Goal: Find specific page/section: Find specific page/section

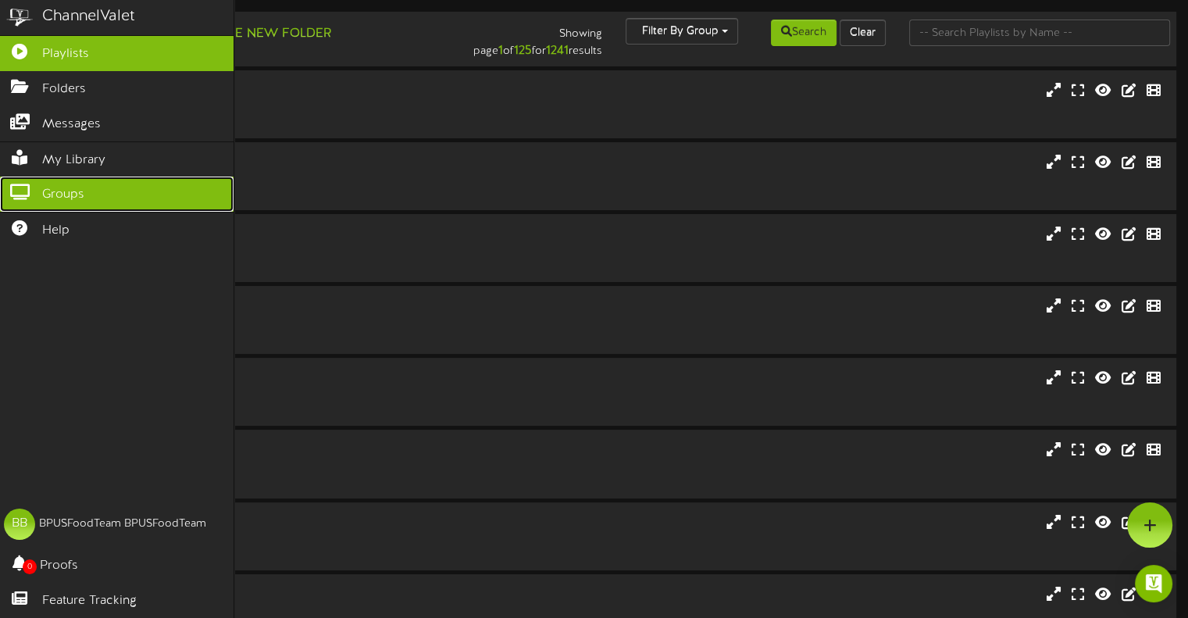
click at [56, 186] on span "Groups" at bounding box center [63, 195] width 42 height 18
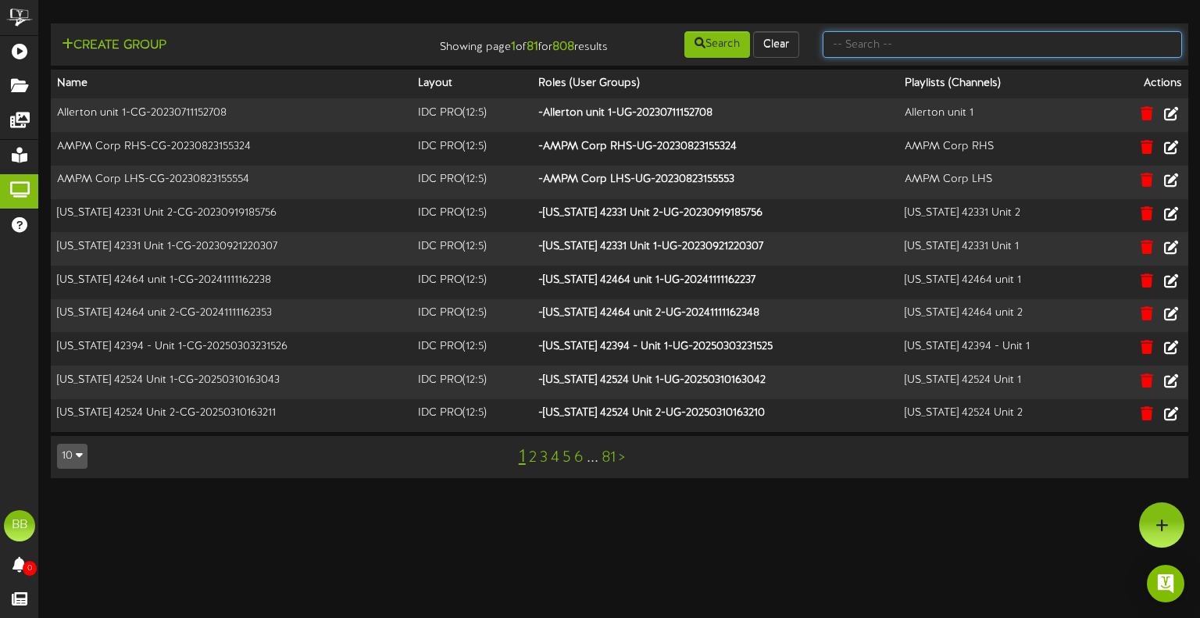
click at [957, 43] on input "text" at bounding box center [1001, 44] width 359 height 27
click at [878, 46] on input "tg" at bounding box center [1001, 44] width 359 height 27
type input "tfc"
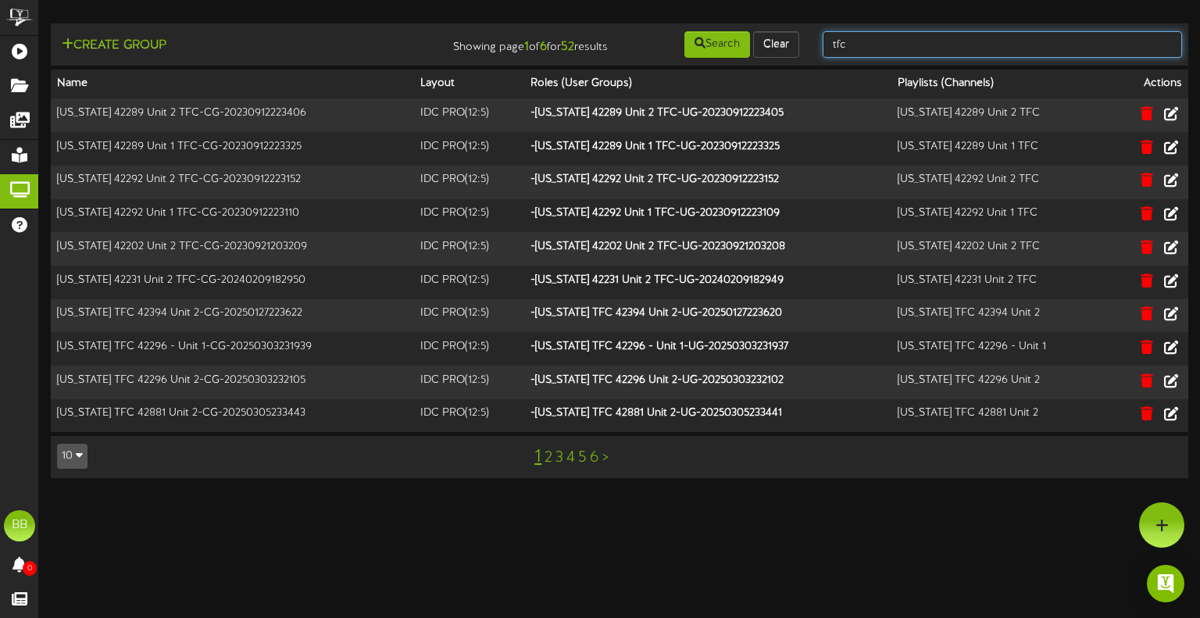
click at [924, 43] on input "tfc" at bounding box center [1001, 44] width 359 height 27
type input "tfc southern"
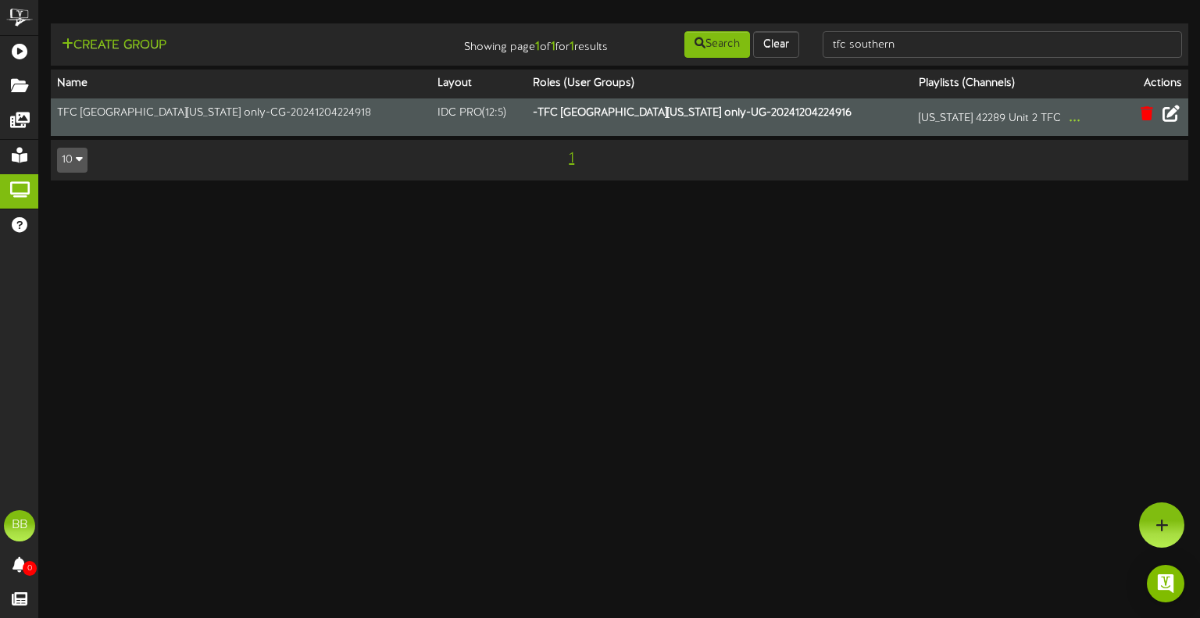
click at [1171, 115] on icon at bounding box center [1170, 113] width 17 height 17
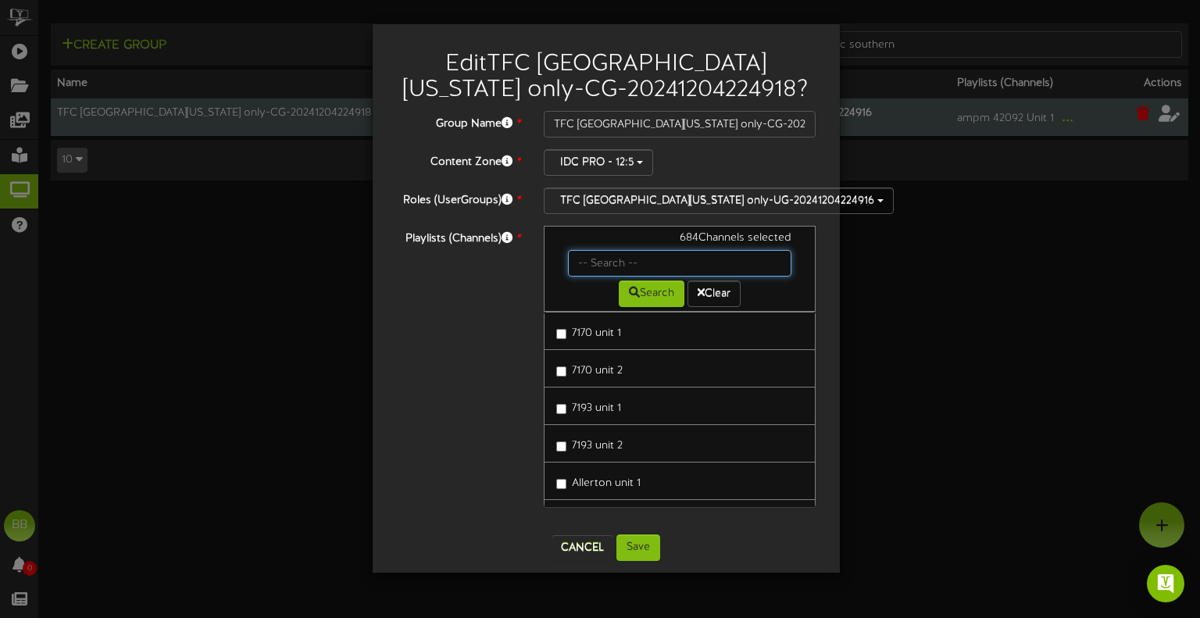
click at [654, 263] on input "text" at bounding box center [680, 263] width 224 height 27
type input "42192"
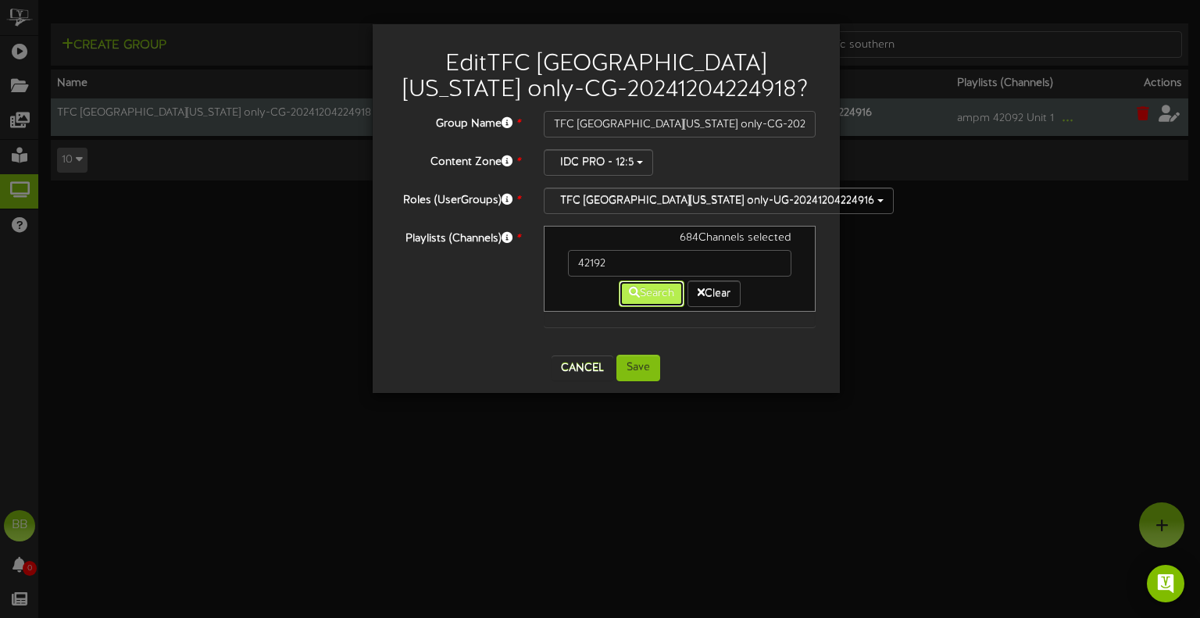
click at [653, 295] on button "Search" at bounding box center [652, 293] width 66 height 27
click at [597, 349] on div "Group Name * TFC Southern California only-CG-20241204224918 Content Zone * IDC …" at bounding box center [606, 233] width 444 height 244
click at [731, 291] on button "Clear" at bounding box center [713, 293] width 53 height 27
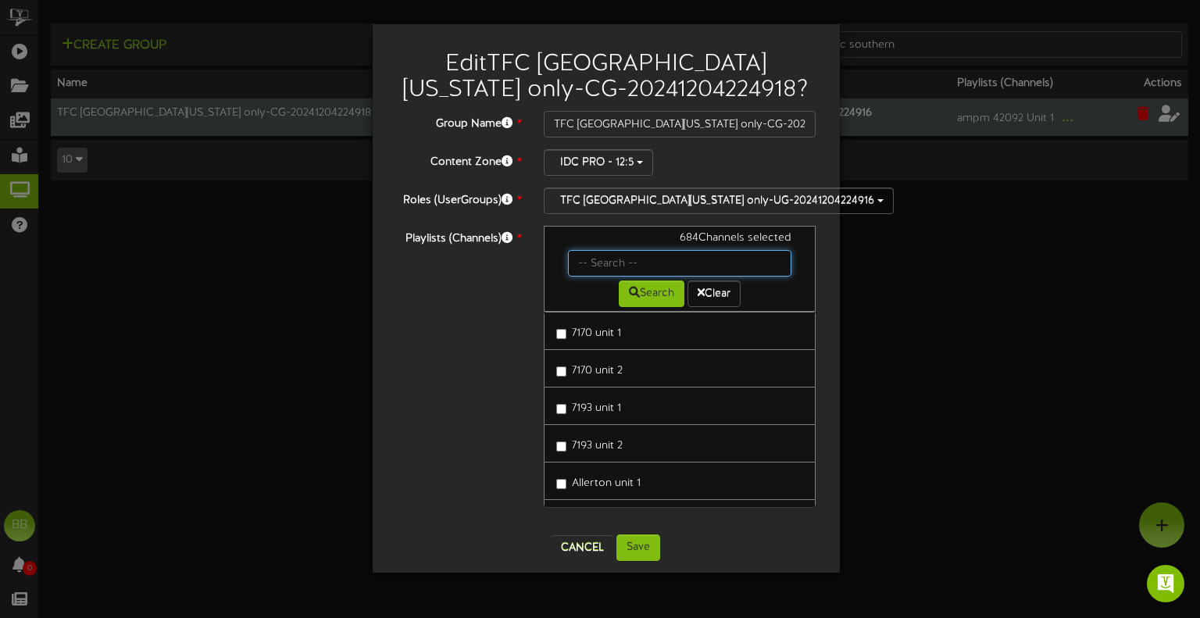
click at [624, 255] on input "text" at bounding box center [680, 263] width 224 height 27
type input "42192"
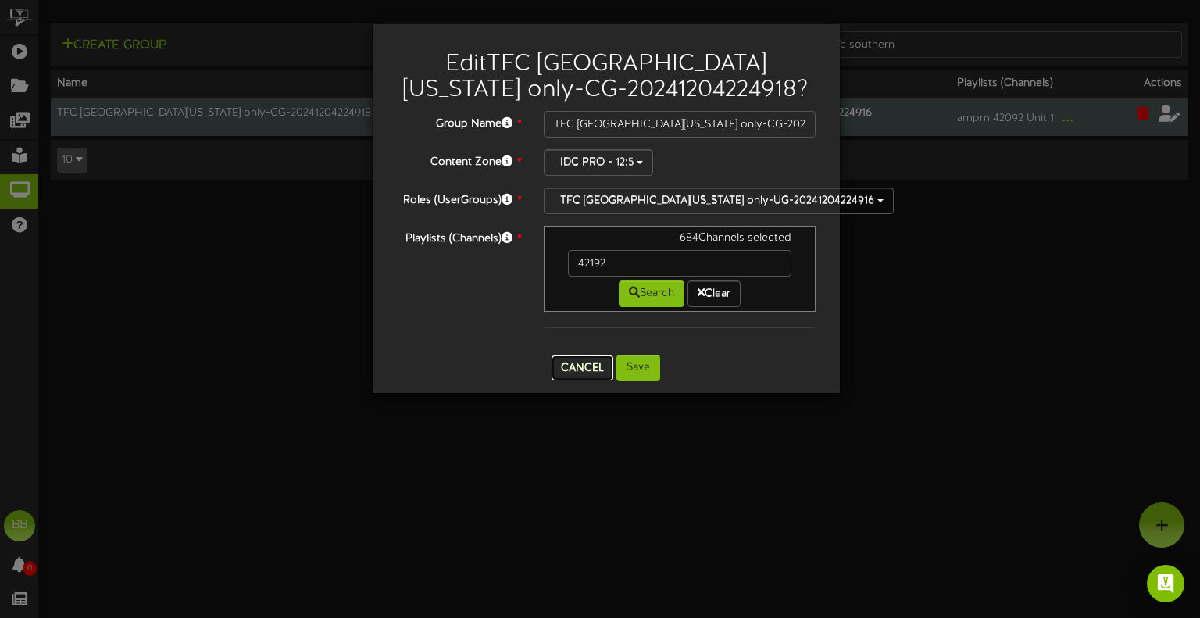
click at [579, 371] on button "Cancel" at bounding box center [582, 367] width 62 height 25
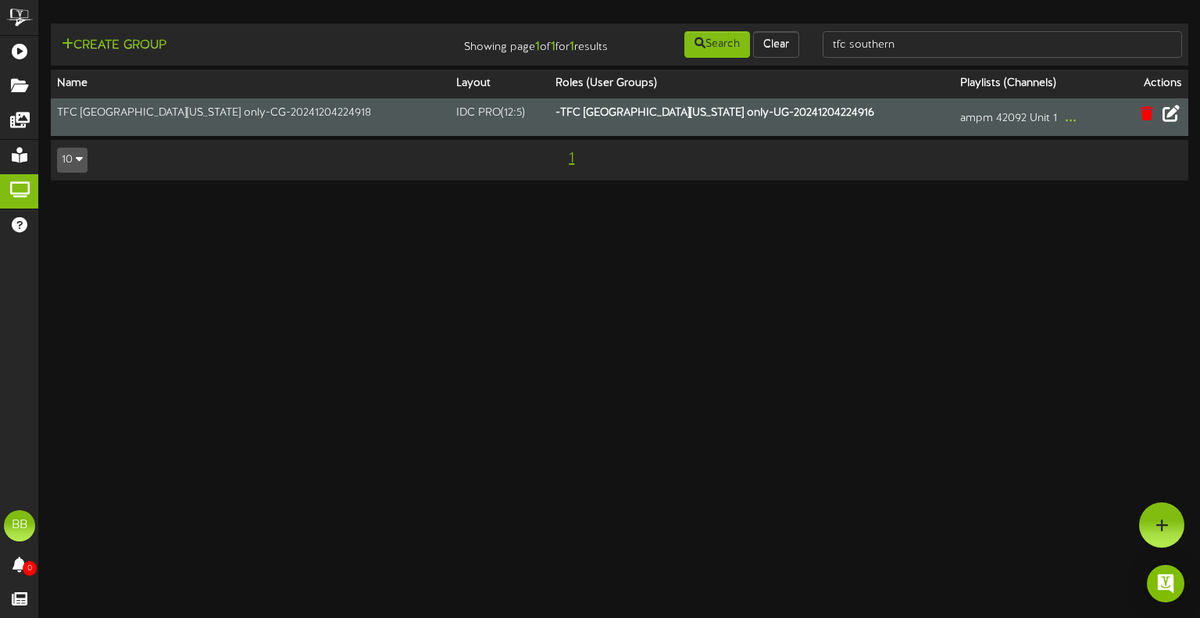
click at [790, 196] on html "ChannelValet Playlists Folders Messages My Library Groups Help BB BPUSFoodTeam …" at bounding box center [600, 98] width 1200 height 196
click at [1177, 116] on icon at bounding box center [1170, 113] width 17 height 17
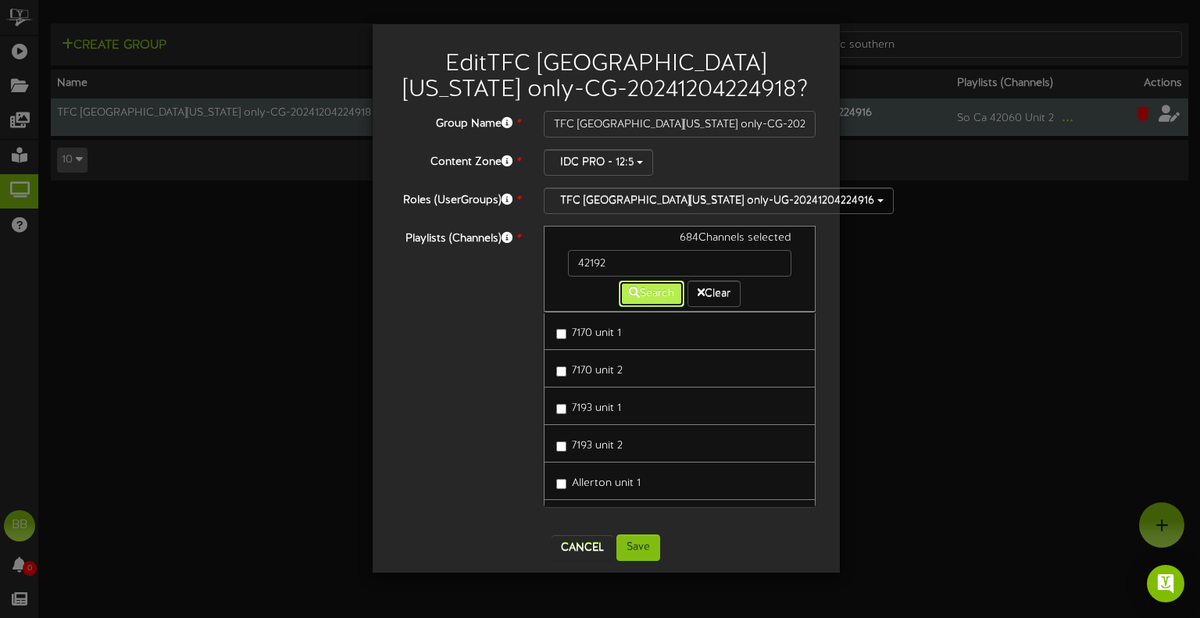
click at [665, 291] on button "Search" at bounding box center [652, 293] width 66 height 27
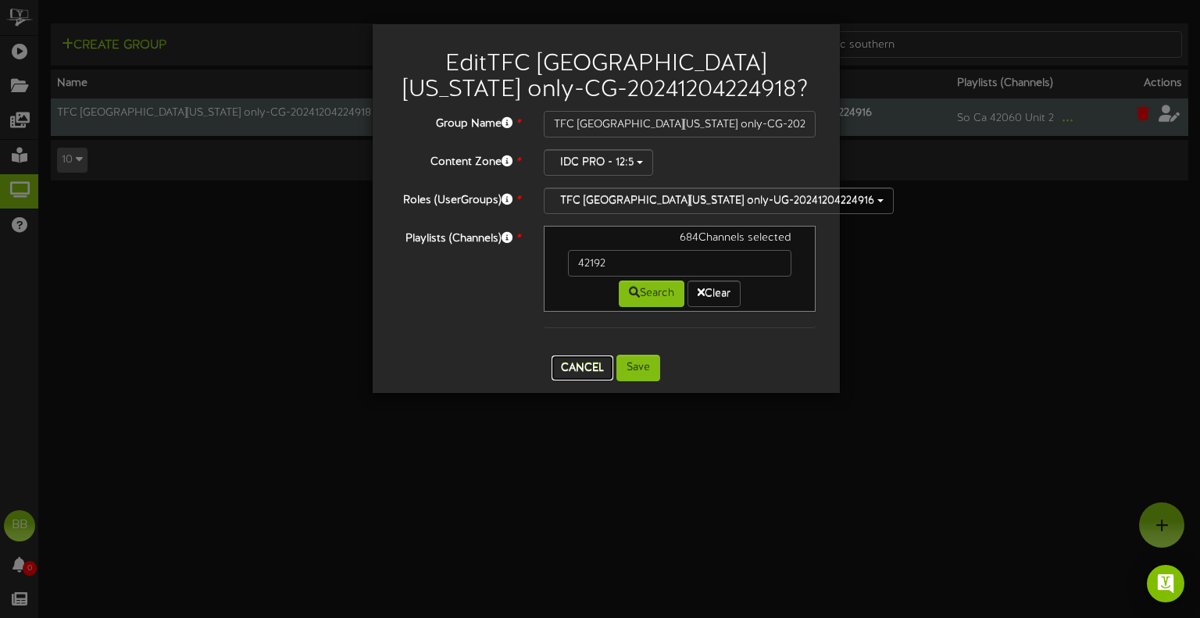
click at [587, 362] on button "Cancel" at bounding box center [582, 367] width 62 height 25
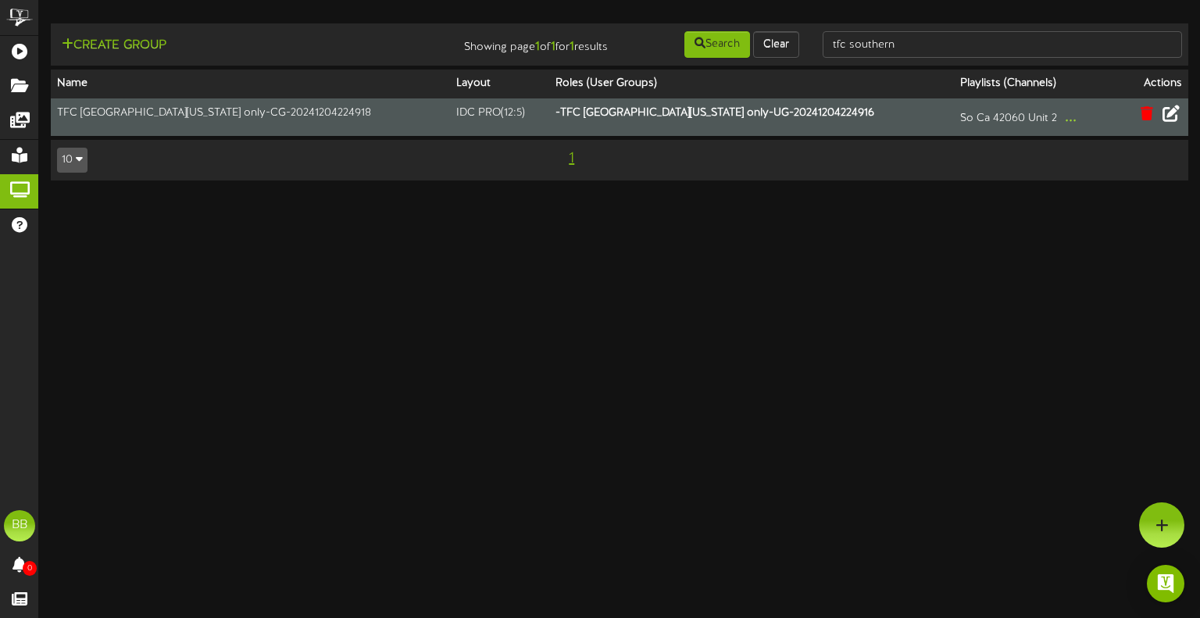
click at [369, 196] on html "ChannelValet Playlists Folders Messages My Library Groups Help BB BPUSFoodTeam …" at bounding box center [600, 98] width 1200 height 196
click at [664, 196] on html "ChannelValet Playlists Folders Messages My Library Groups Help BB BPUSFoodTeam …" at bounding box center [600, 98] width 1200 height 196
drag, startPoint x: 405, startPoint y: 296, endPoint x: 395, endPoint y: 291, distance: 11.2
click at [405, 196] on html "ChannelValet Playlists Folders Messages My Library Groups Help BB BPUSFoodTeam …" at bounding box center [600, 98] width 1200 height 196
click at [1171, 114] on icon at bounding box center [1170, 113] width 17 height 17
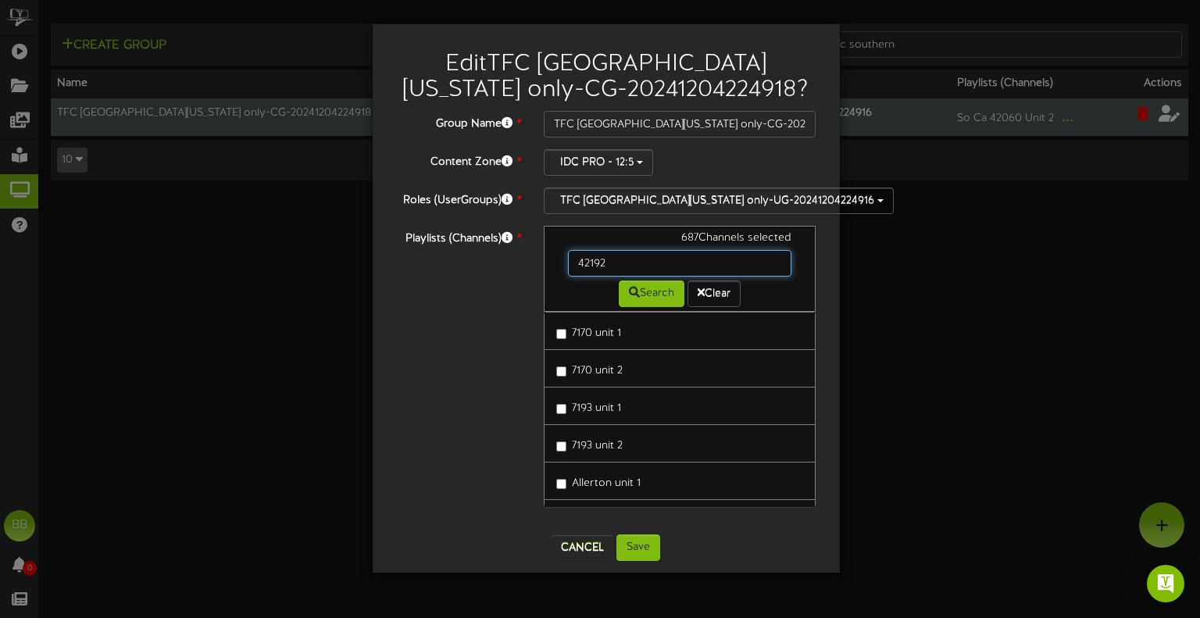
drag, startPoint x: 636, startPoint y: 263, endPoint x: 502, endPoint y: 264, distance: 134.3
click at [502, 264] on div "Playlists (Channels) * 687 Channels selected 42192 Search Clear 7170 unit 1 717…" at bounding box center [606, 374] width 444 height 297
type input "2"
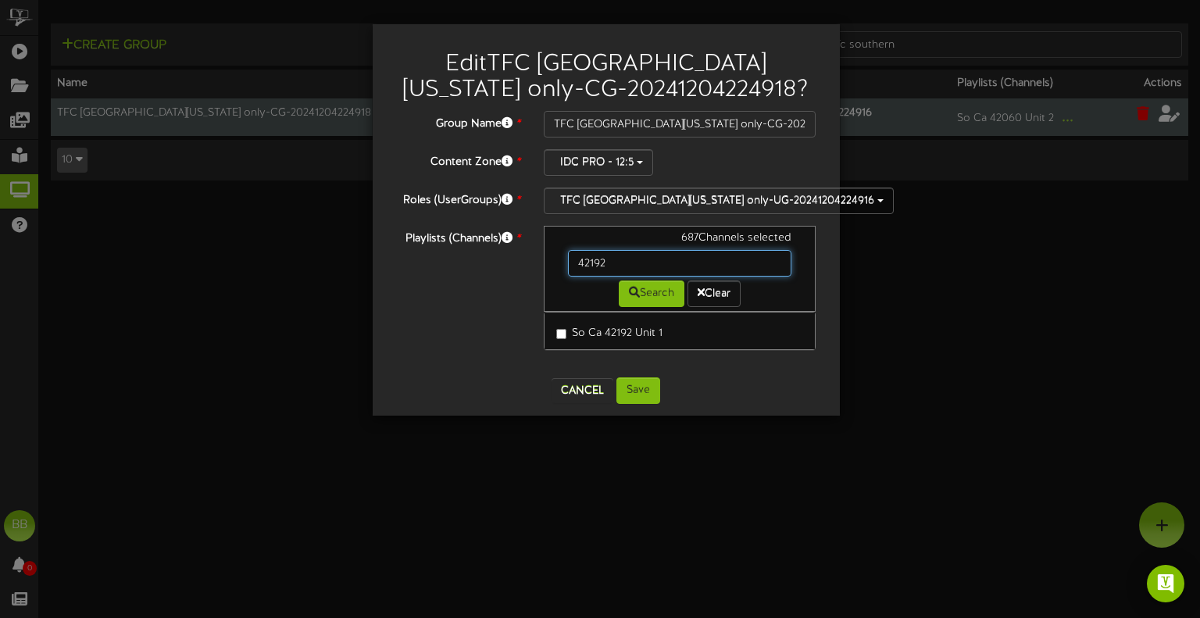
drag, startPoint x: 636, startPoint y: 259, endPoint x: 503, endPoint y: 279, distance: 135.0
click at [534, 253] on div "687 Channels selected 42192 Search Clear So Ca 42192 Unit 1" at bounding box center [680, 296] width 296 height 140
type input "42226"
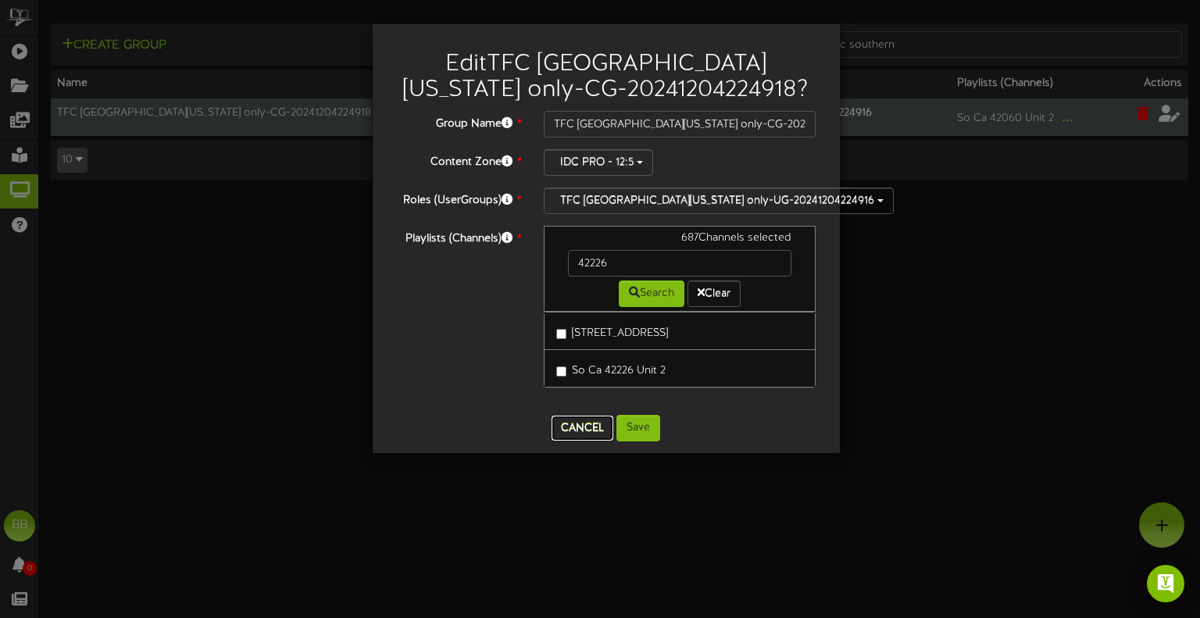
click at [582, 430] on button "Cancel" at bounding box center [582, 427] width 62 height 25
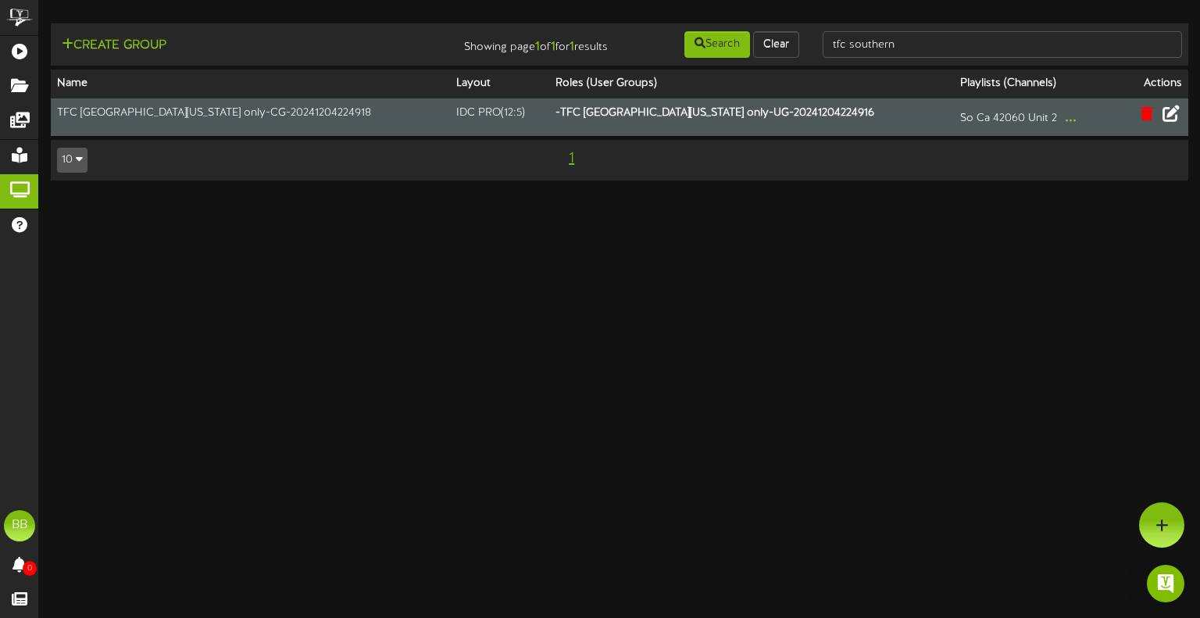
click at [625, 196] on html "ChannelValet Playlists Folders Messages My Library Groups Help BB BPUSFoodTeam …" at bounding box center [600, 98] width 1200 height 196
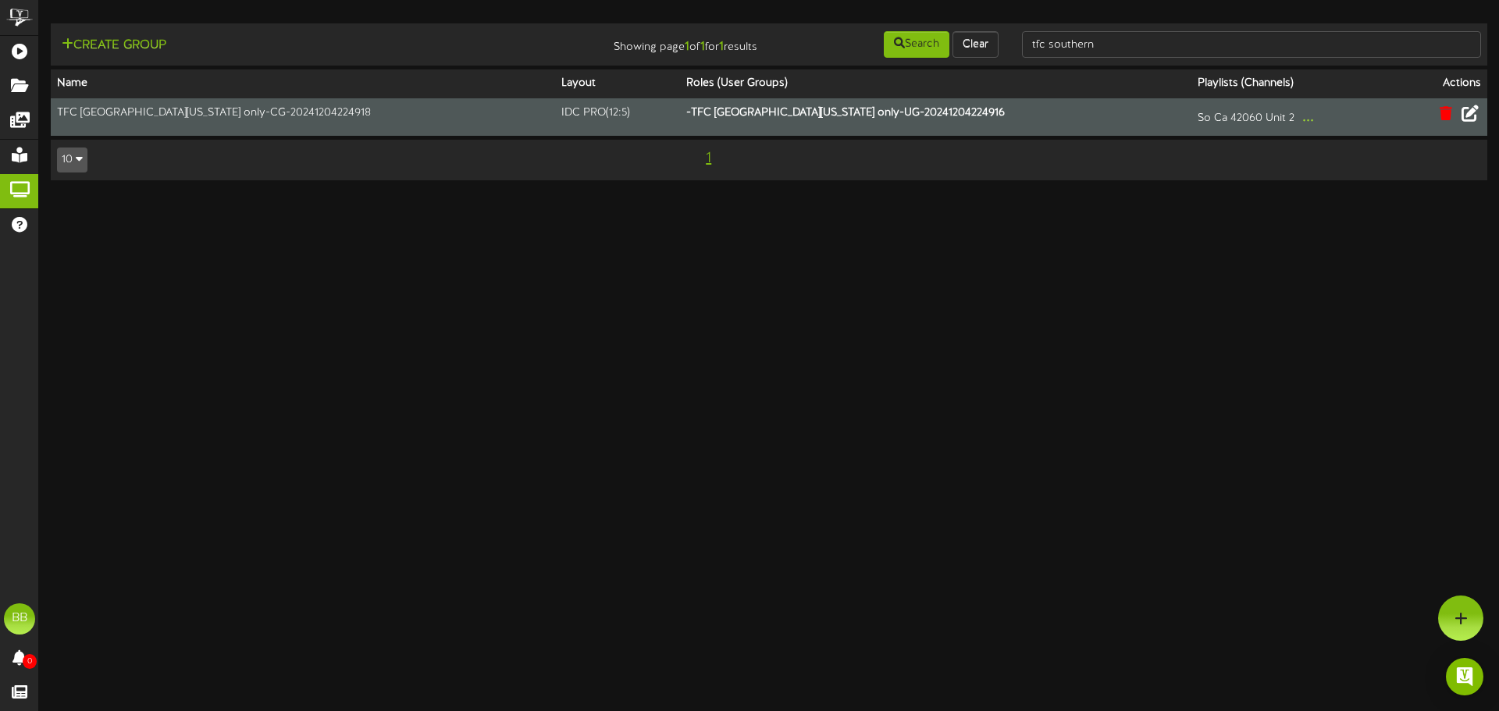
click at [483, 196] on html "ChannelValet Playlists Folders Messages My Library Groups Help BB BPUSFoodTeam …" at bounding box center [749, 98] width 1499 height 196
click at [1199, 111] on icon at bounding box center [1470, 113] width 17 height 17
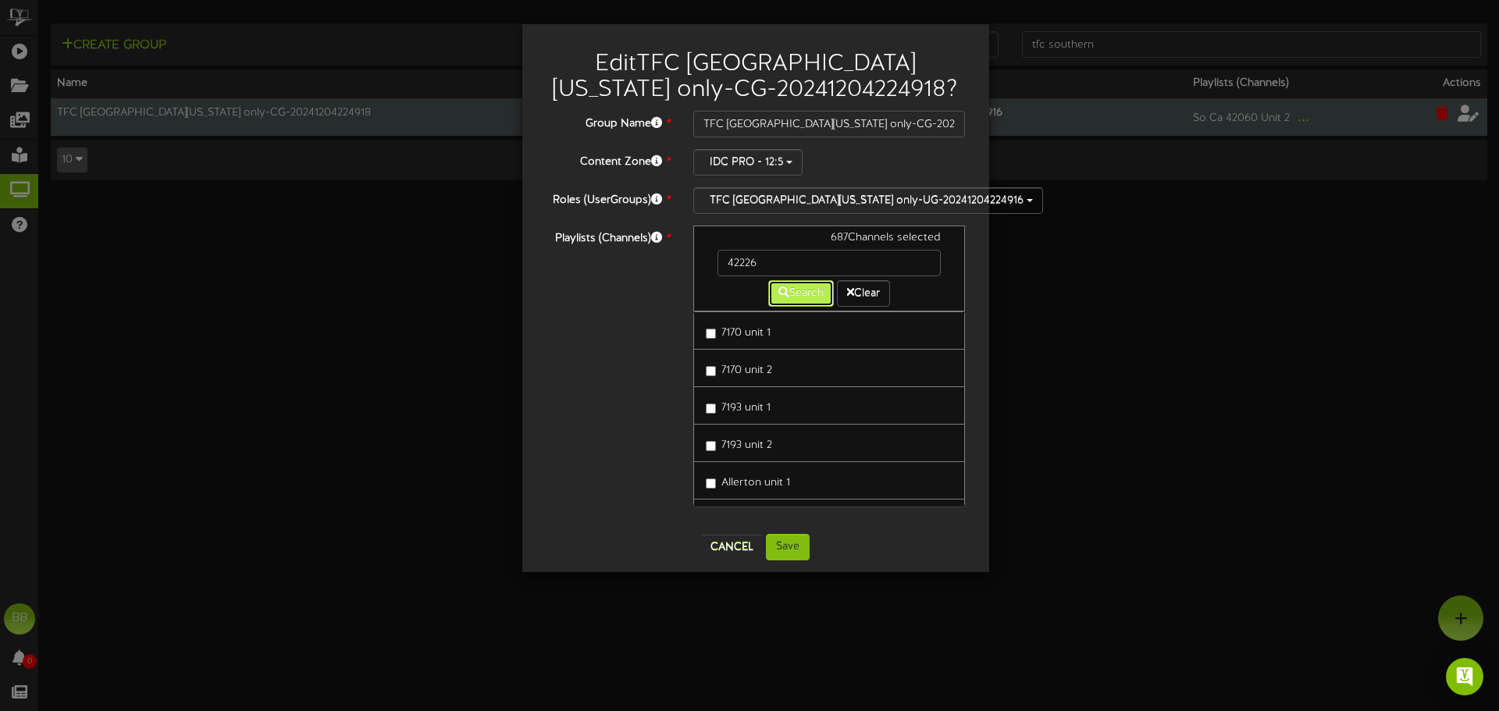
click at [814, 295] on button "Search" at bounding box center [801, 293] width 66 height 27
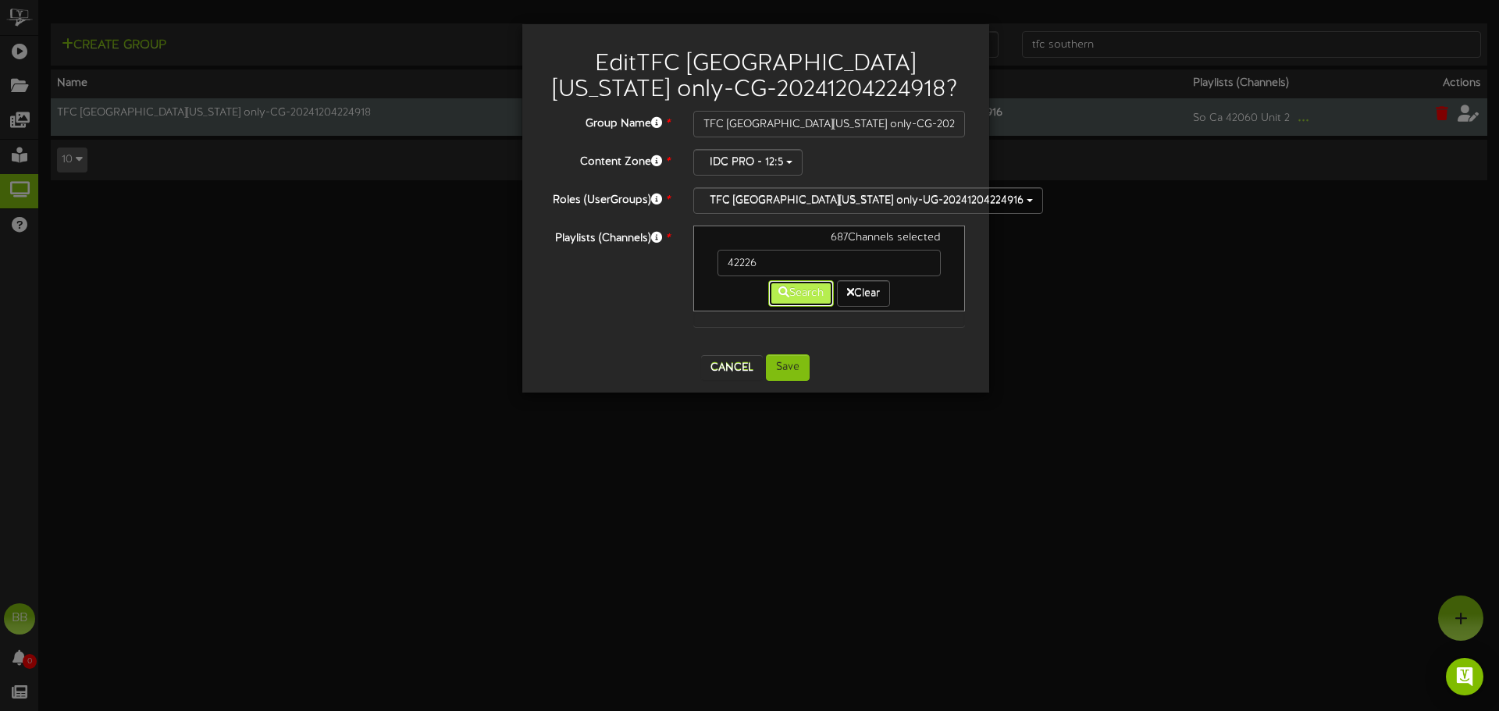
click at [815, 294] on button "Search" at bounding box center [801, 293] width 66 height 27
drag, startPoint x: 790, startPoint y: 261, endPoint x: 587, endPoint y: 265, distance: 203.1
click at [589, 265] on div "Playlists (Channels) * 687 Channels selected 42226 Search Clear" at bounding box center [756, 284] width 444 height 117
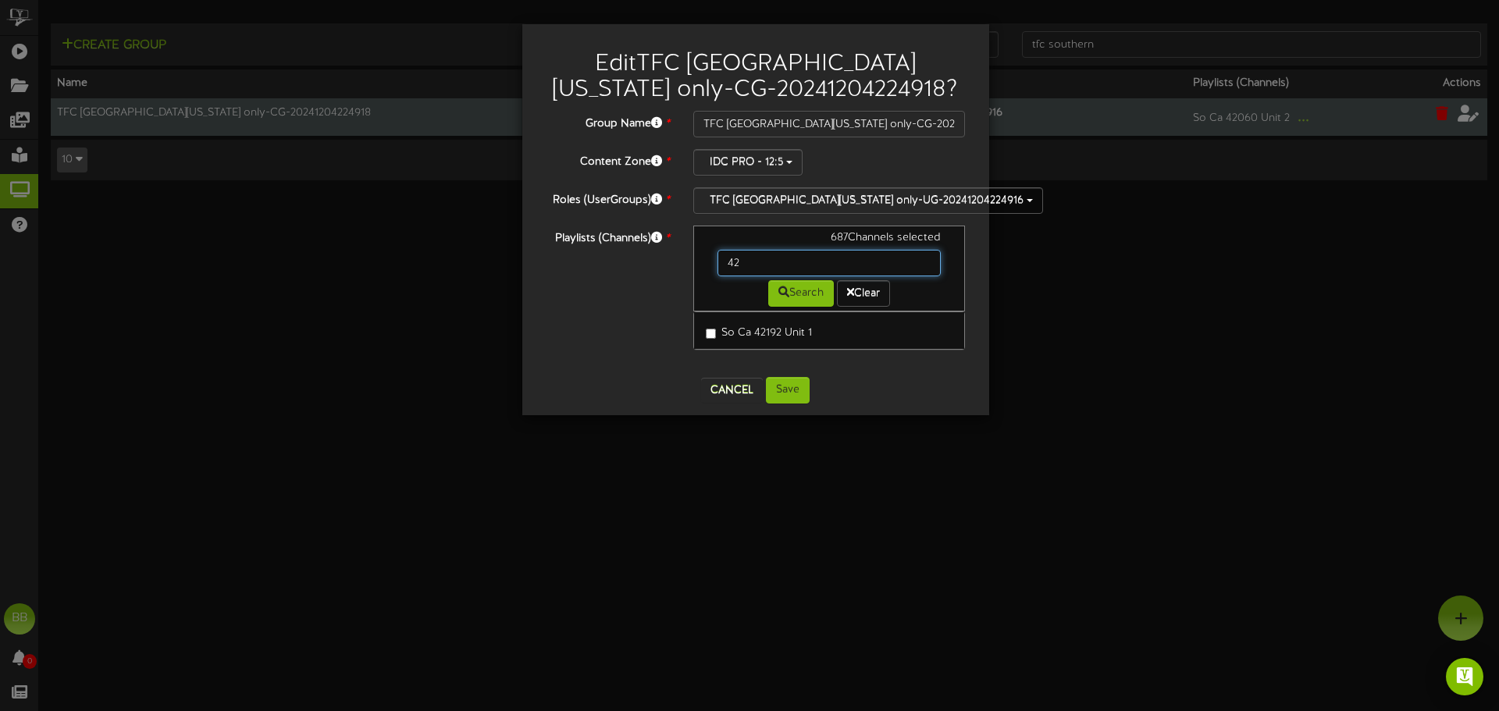
type input "4"
type input "42226"
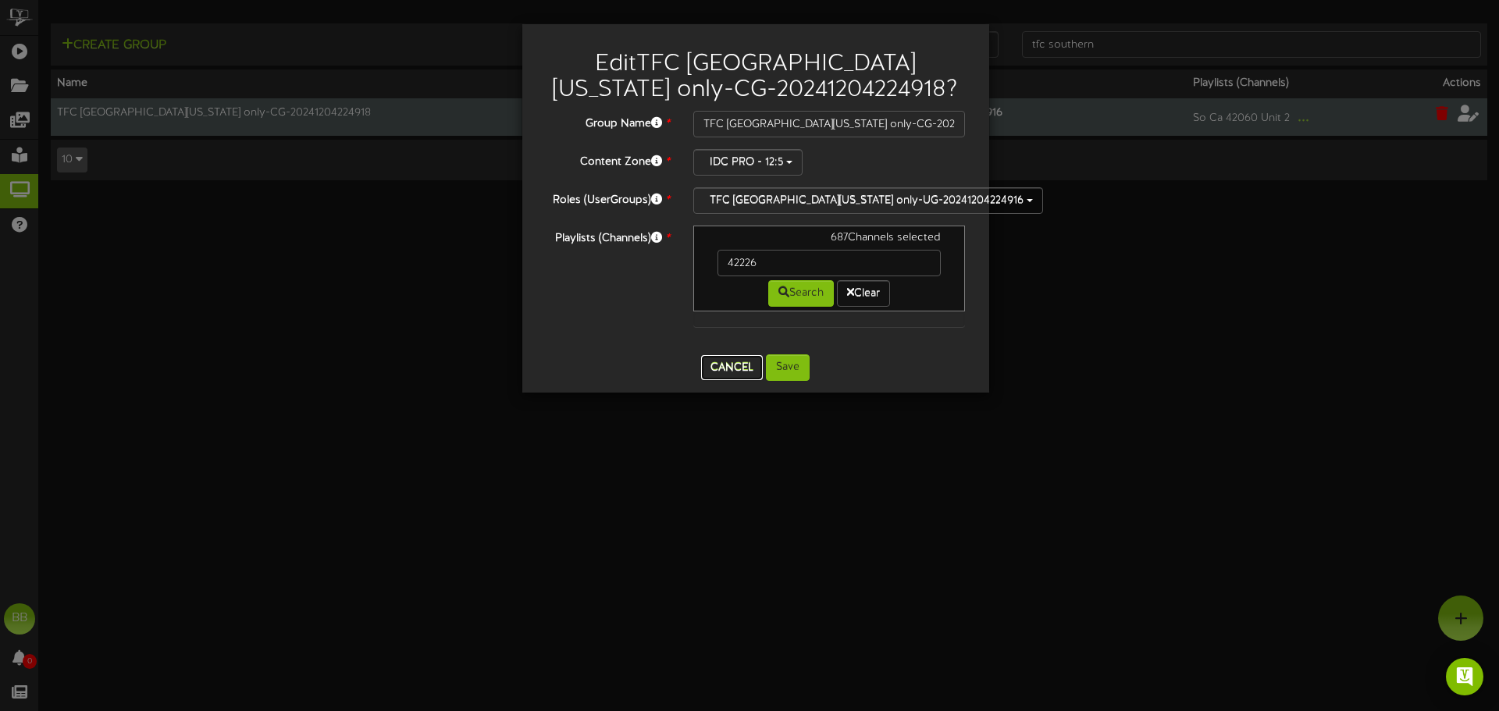
click at [719, 374] on button "Cancel" at bounding box center [732, 367] width 62 height 25
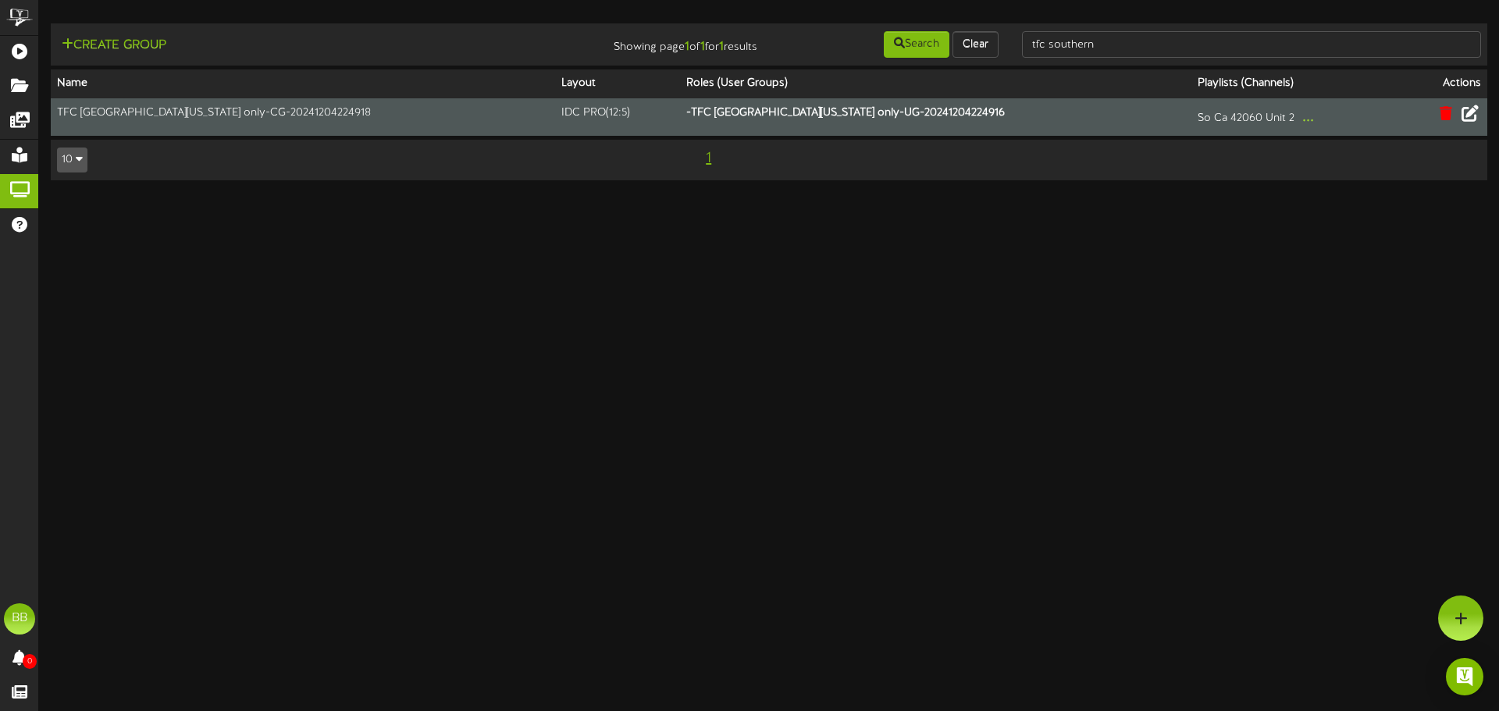
click at [1199, 116] on icon at bounding box center [1470, 113] width 17 height 17
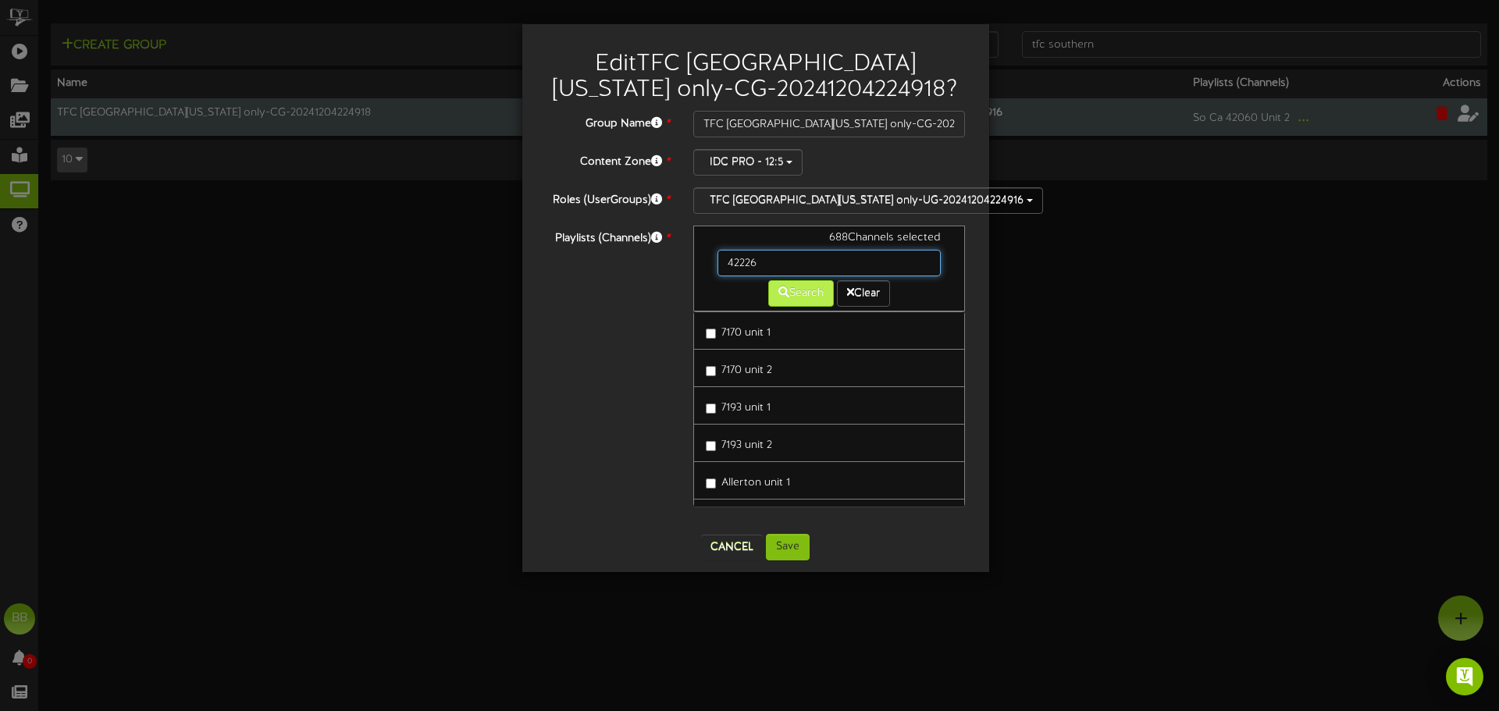
click at [804, 267] on input "42226" at bounding box center [830, 263] width 224 height 27
click at [802, 296] on button "Search" at bounding box center [801, 293] width 66 height 27
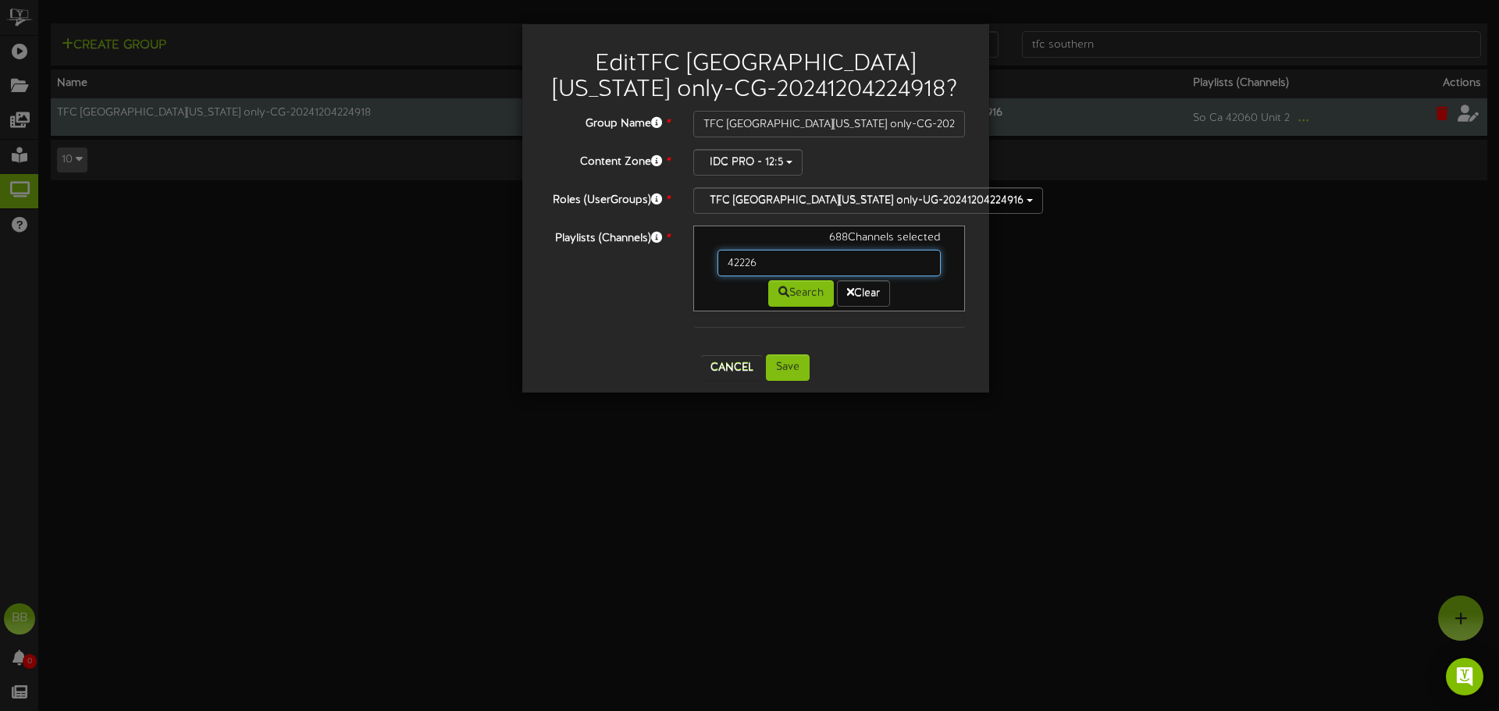
drag, startPoint x: 694, startPoint y: 260, endPoint x: 676, endPoint y: 260, distance: 18.0
click at [676, 260] on div "Playlists (Channels) * 688 Channels selected 42226 Search Clear" at bounding box center [756, 284] width 444 height 117
type input "42192"
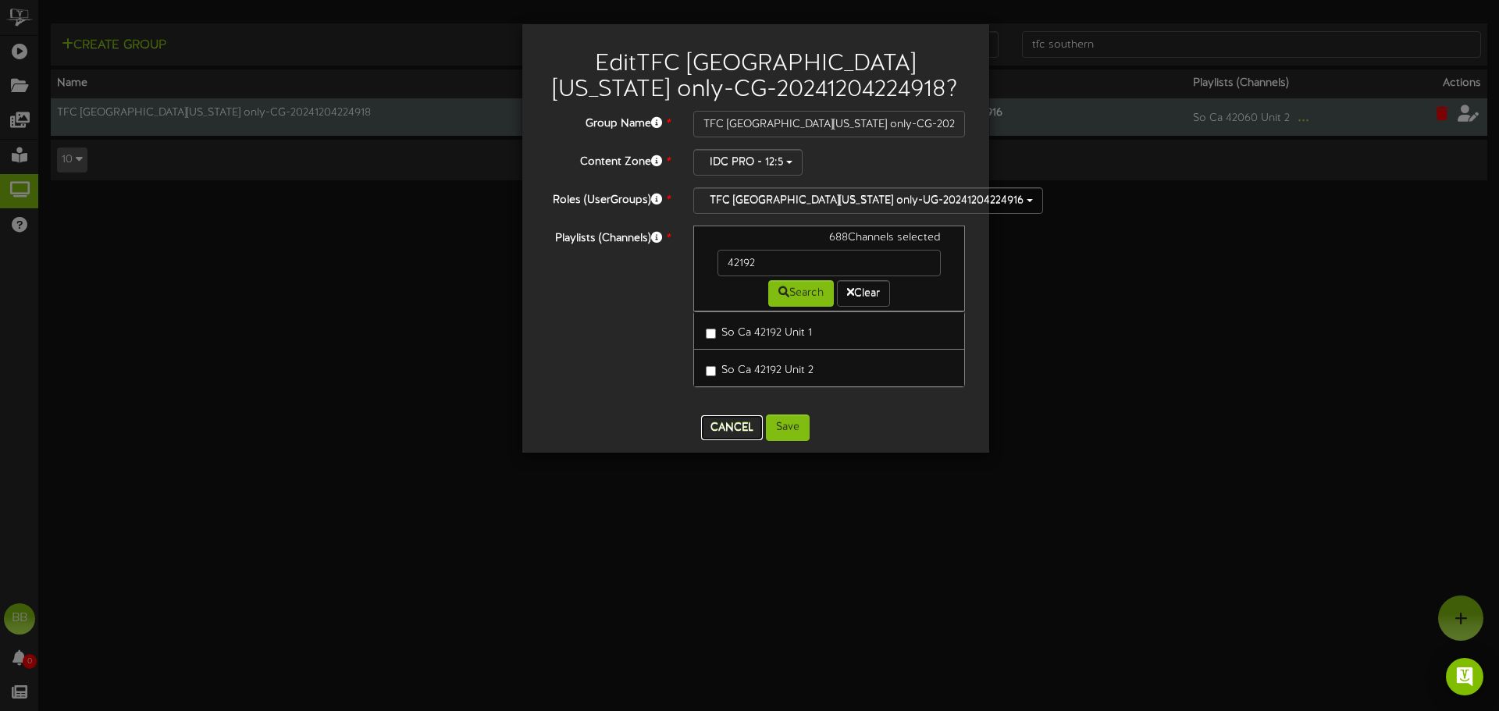
click at [721, 426] on button "Cancel" at bounding box center [732, 427] width 62 height 25
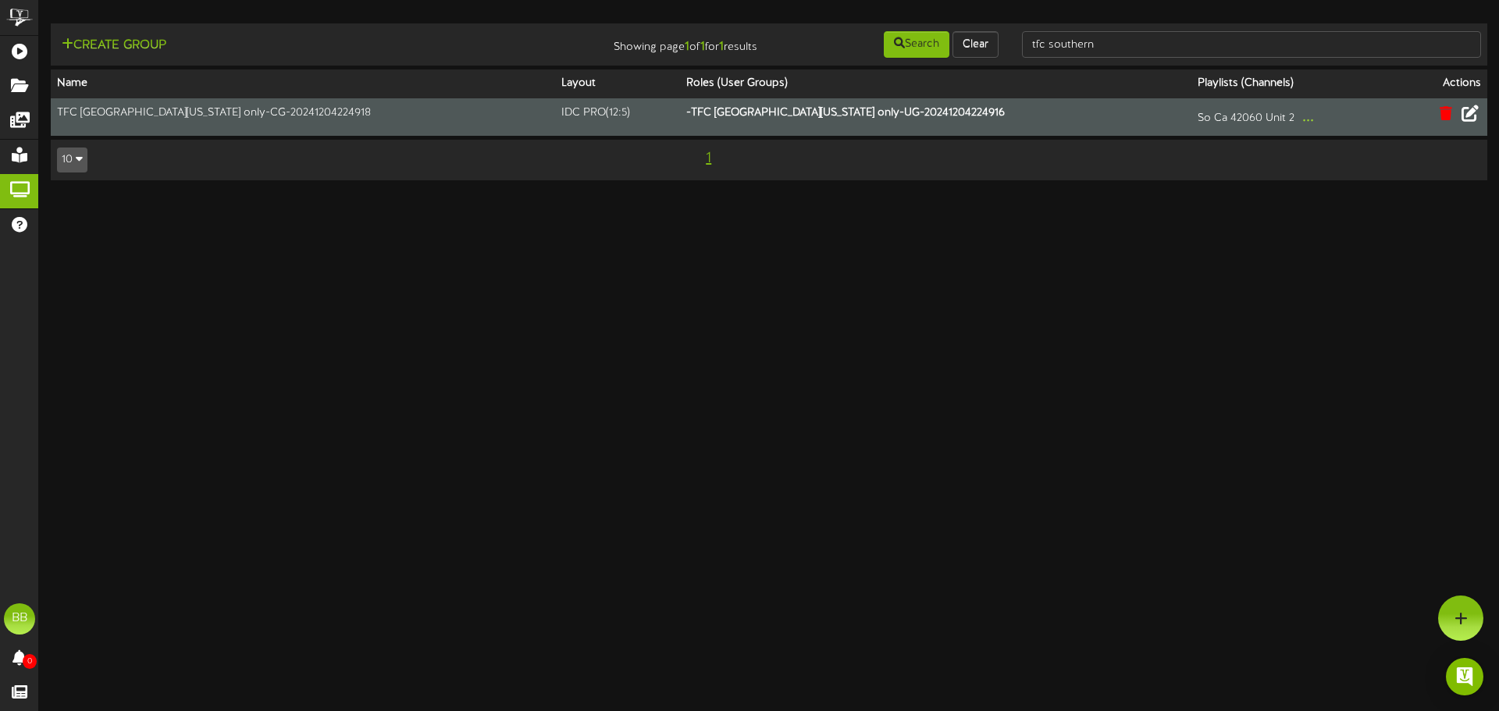
click at [721, 196] on html "ChannelValet Playlists Folders Messages My Library Groups Help BB BPUSFoodTeam …" at bounding box center [749, 98] width 1499 height 196
click at [1474, 118] on icon at bounding box center [1470, 113] width 17 height 17
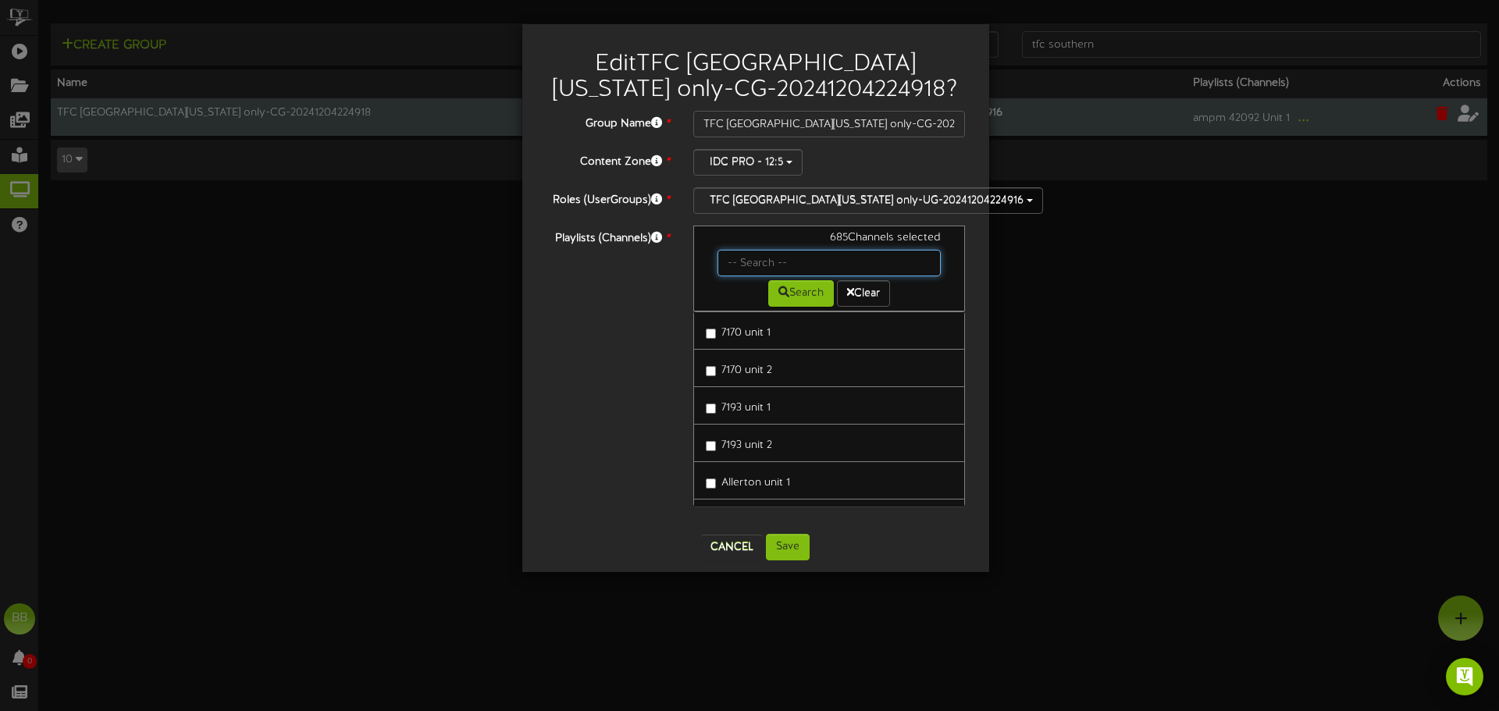
click at [802, 260] on input "text" at bounding box center [830, 263] width 224 height 27
click at [798, 286] on button "Search" at bounding box center [801, 293] width 66 height 27
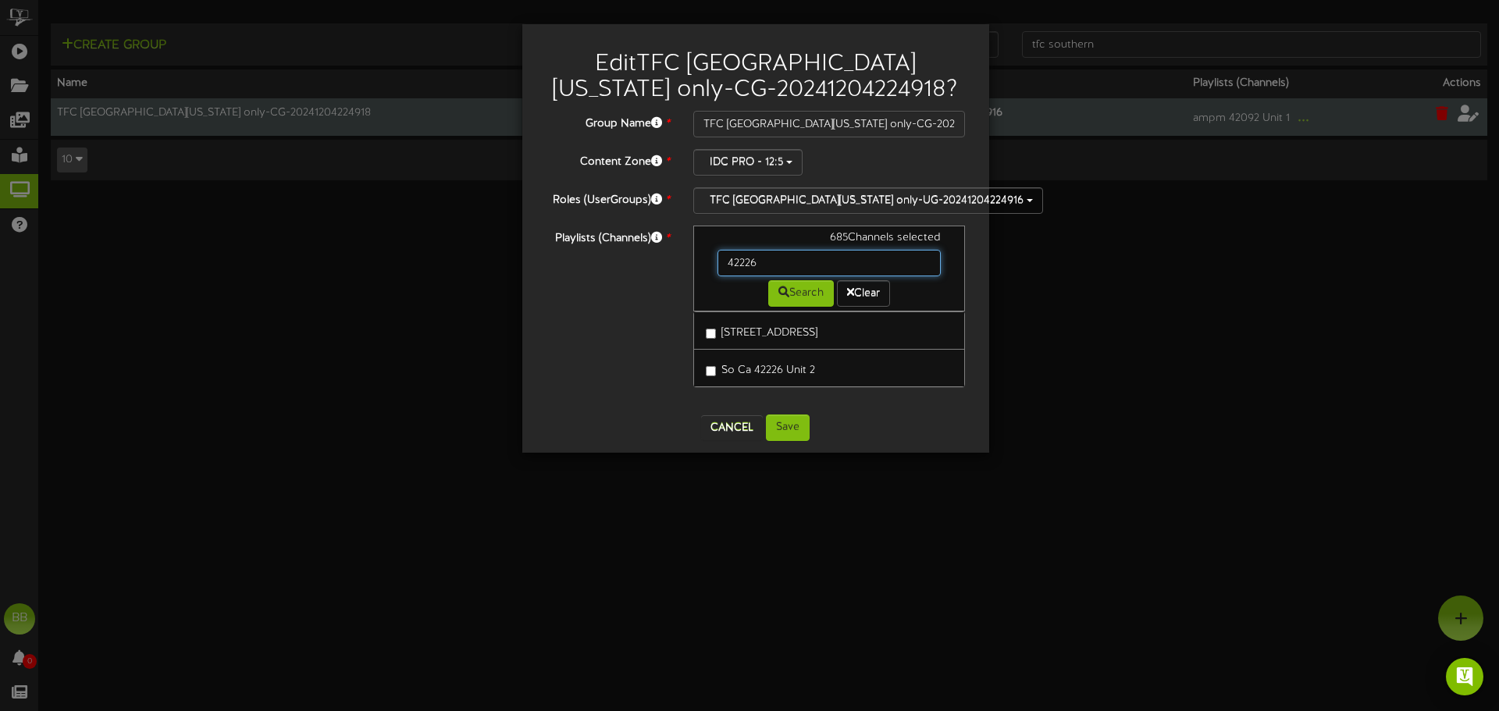
drag, startPoint x: 785, startPoint y: 261, endPoint x: 687, endPoint y: 262, distance: 97.6
click at [688, 262] on div "685 Channels selected 42226 Search Clear So Ca 42226 Unit 1 So Ca 42226 Unit 2" at bounding box center [830, 314] width 296 height 177
type input "42192"
click at [783, 287] on button "Search" at bounding box center [801, 293] width 66 height 27
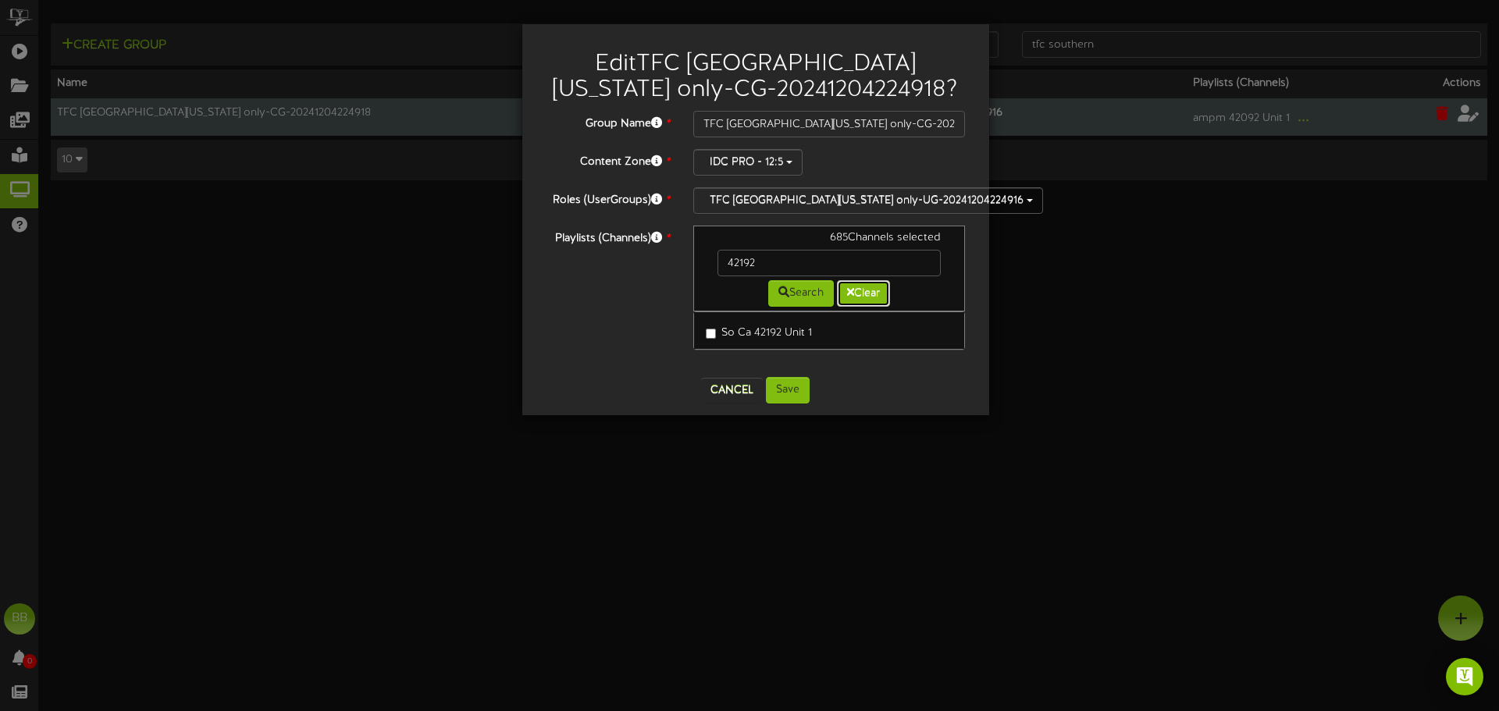
click at [872, 293] on button "Clear" at bounding box center [863, 293] width 53 height 27
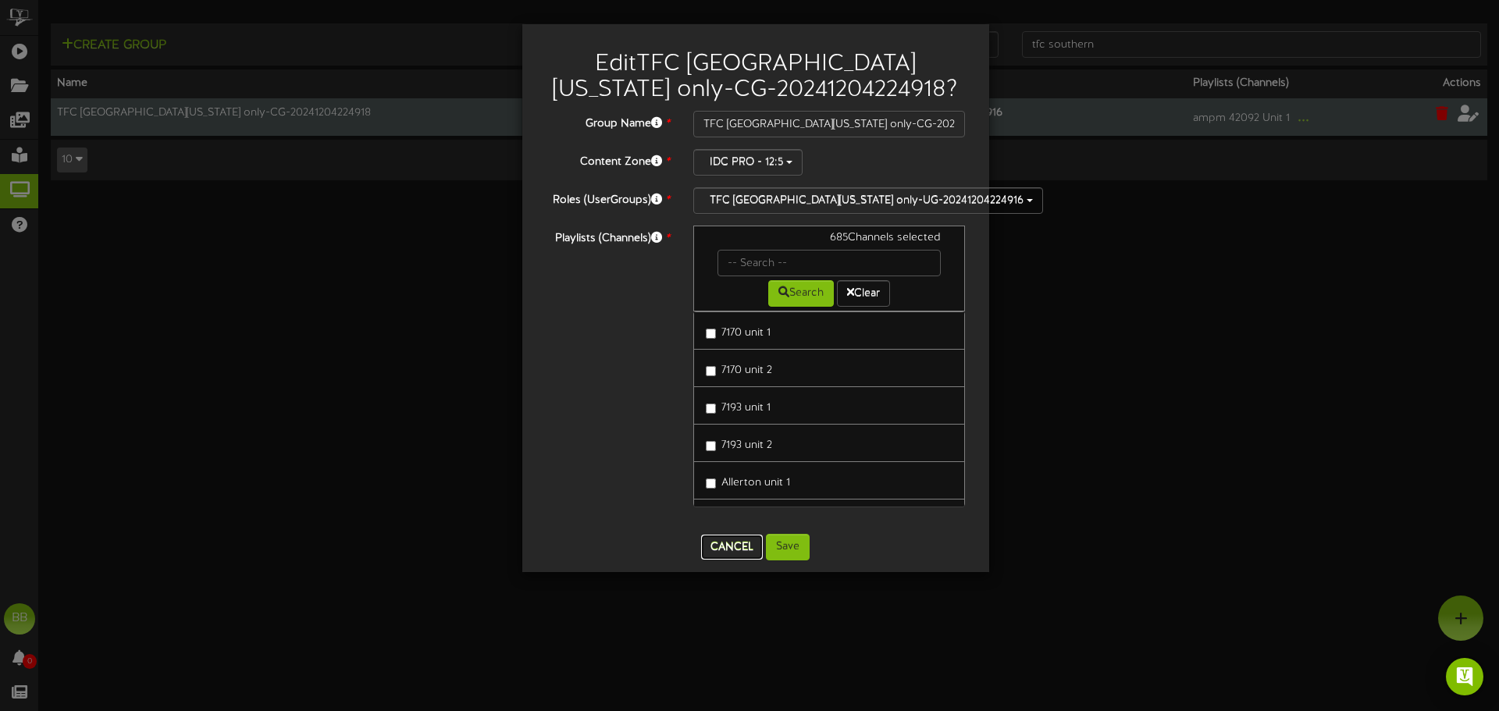
click at [733, 542] on button "Cancel" at bounding box center [732, 547] width 62 height 25
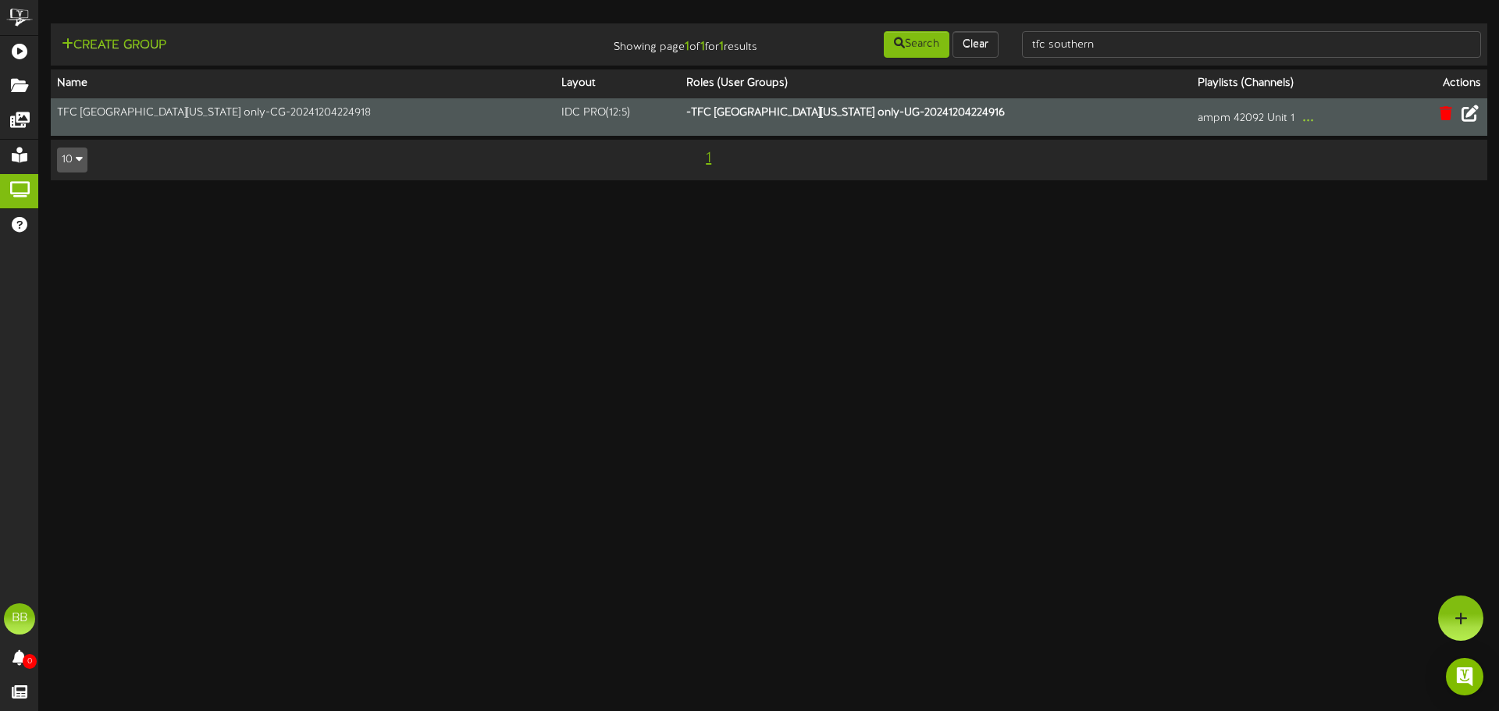
click at [693, 196] on html "ChannelValet Playlists Folders Messages My Library Groups Help BB BPUSFoodTeam …" at bounding box center [749, 98] width 1499 height 196
click at [1474, 114] on icon at bounding box center [1470, 113] width 17 height 17
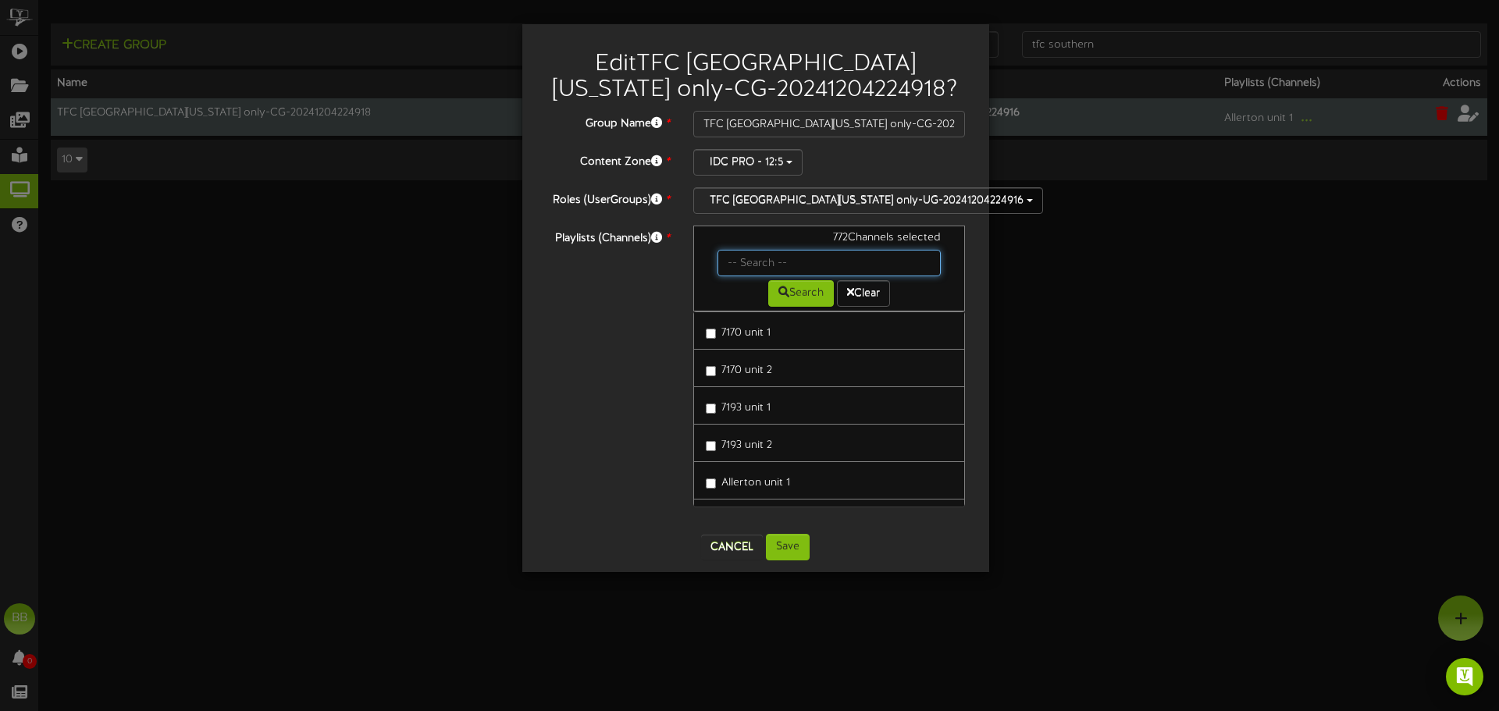
click at [779, 255] on input "text" at bounding box center [830, 263] width 224 height 27
click at [794, 288] on button "Search" at bounding box center [801, 293] width 66 height 27
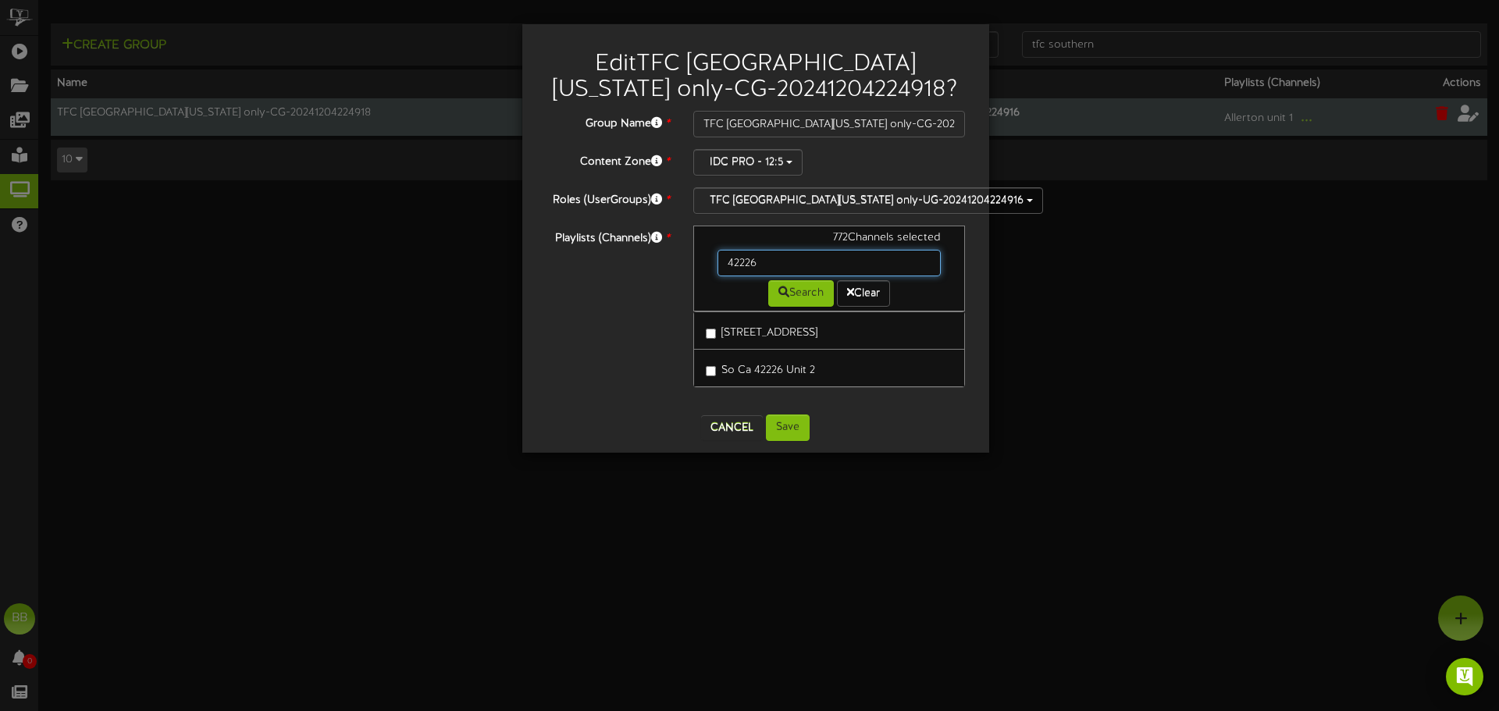
drag, startPoint x: 787, startPoint y: 259, endPoint x: 648, endPoint y: 259, distance: 139.0
click at [657, 259] on div "Playlists (Channels) * 772 Channels selected 42226 Search Clear So Ca 42226 Uni…" at bounding box center [756, 314] width 444 height 177
type input "42271"
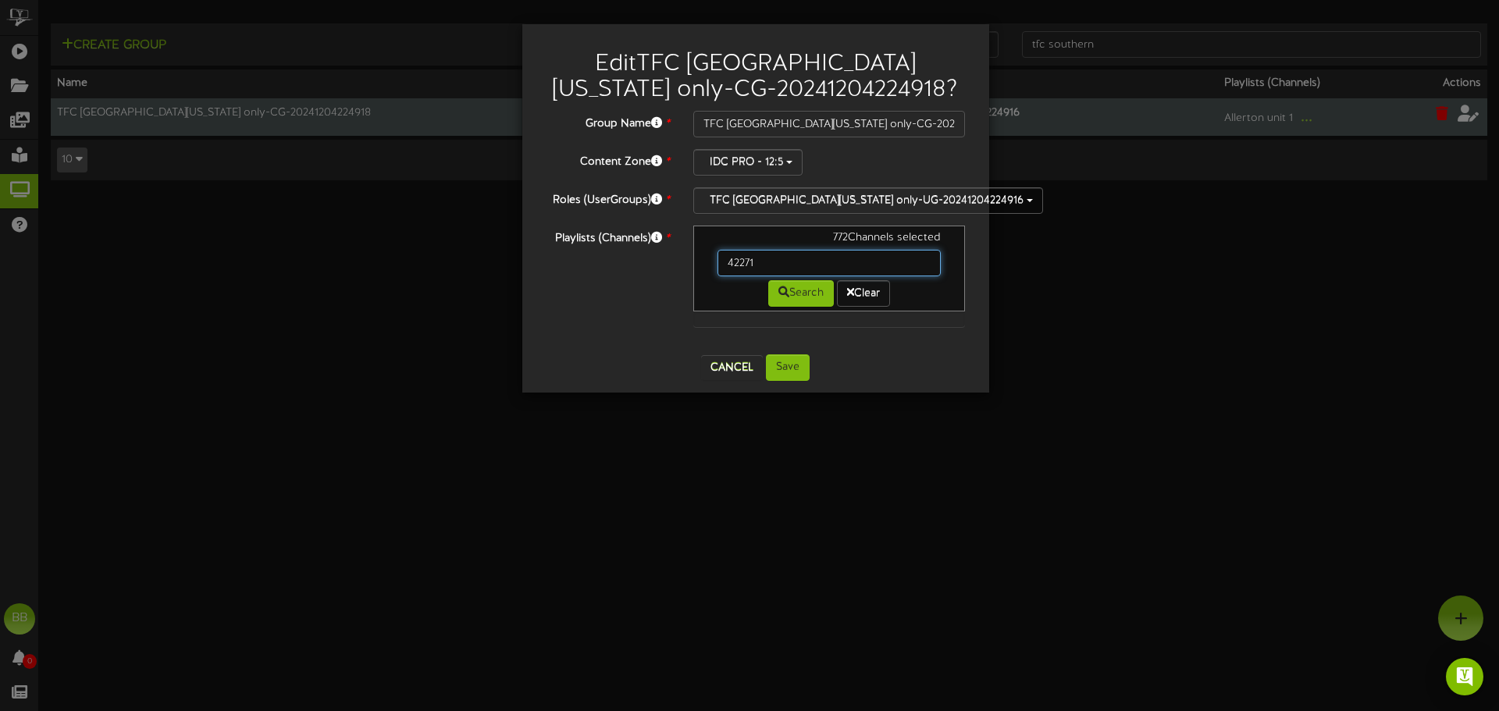
drag, startPoint x: 783, startPoint y: 263, endPoint x: 672, endPoint y: 256, distance: 111.9
click at [675, 257] on div "Playlists (Channels) * 772 Channels selected 42271 Search Clear" at bounding box center [756, 284] width 444 height 117
type input "42192"
click at [808, 299] on button "Search" at bounding box center [801, 293] width 66 height 27
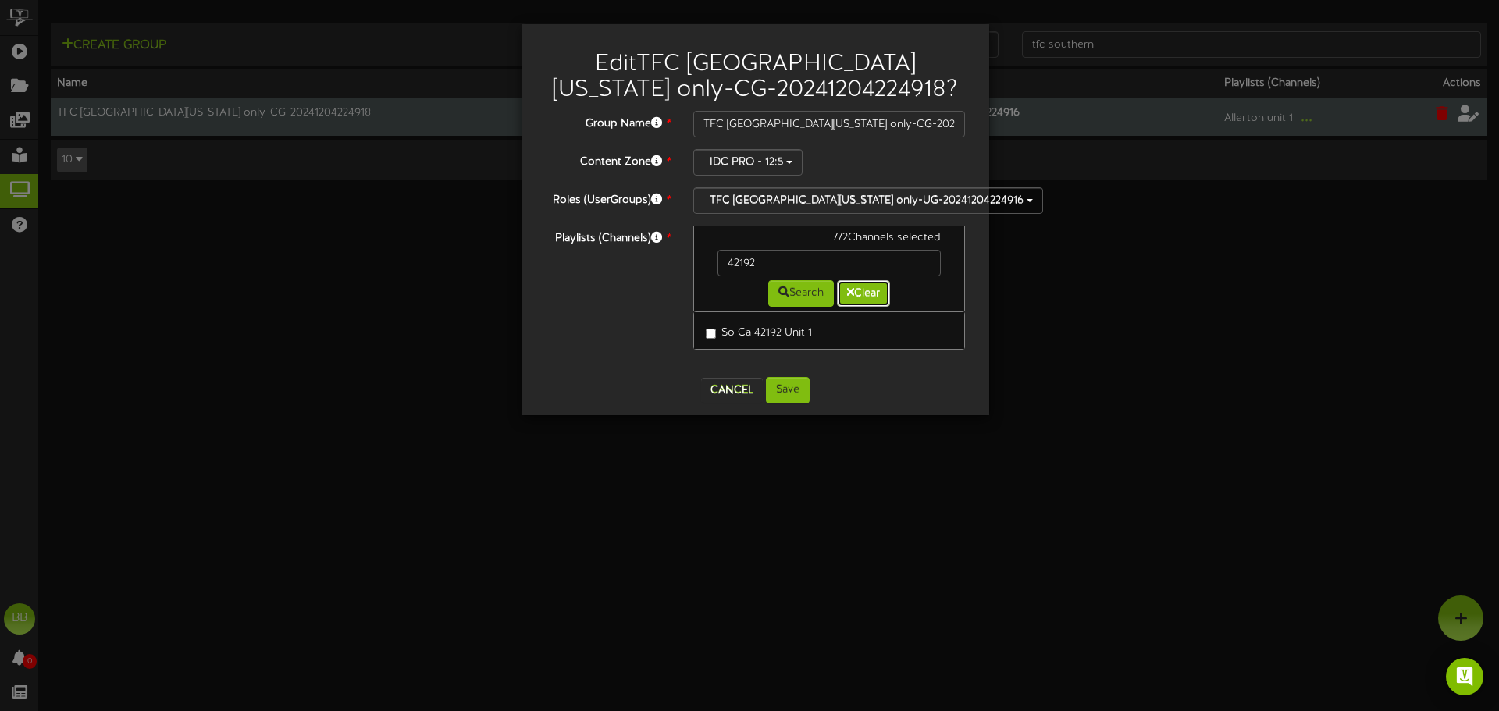
click at [875, 302] on button "Clear" at bounding box center [863, 293] width 53 height 27
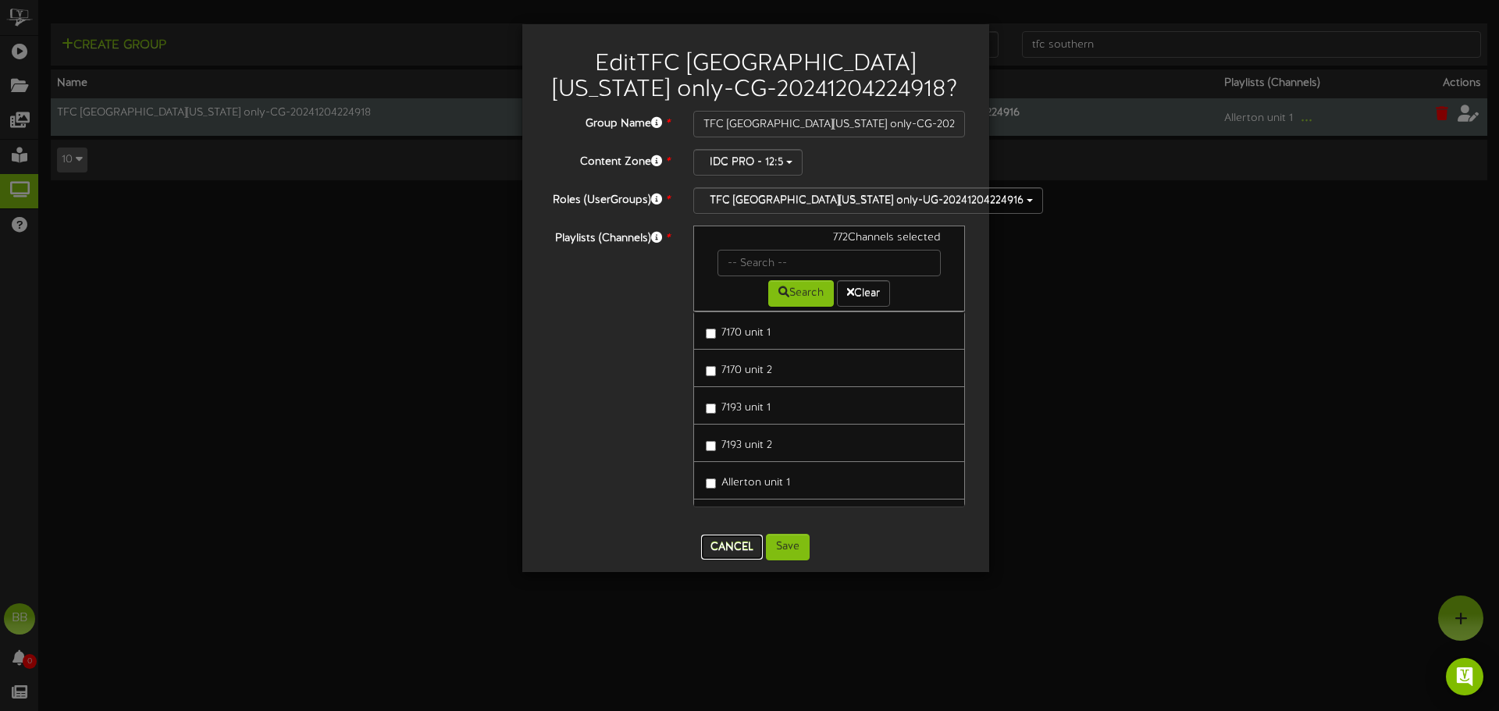
click at [738, 544] on button "Cancel" at bounding box center [732, 547] width 62 height 25
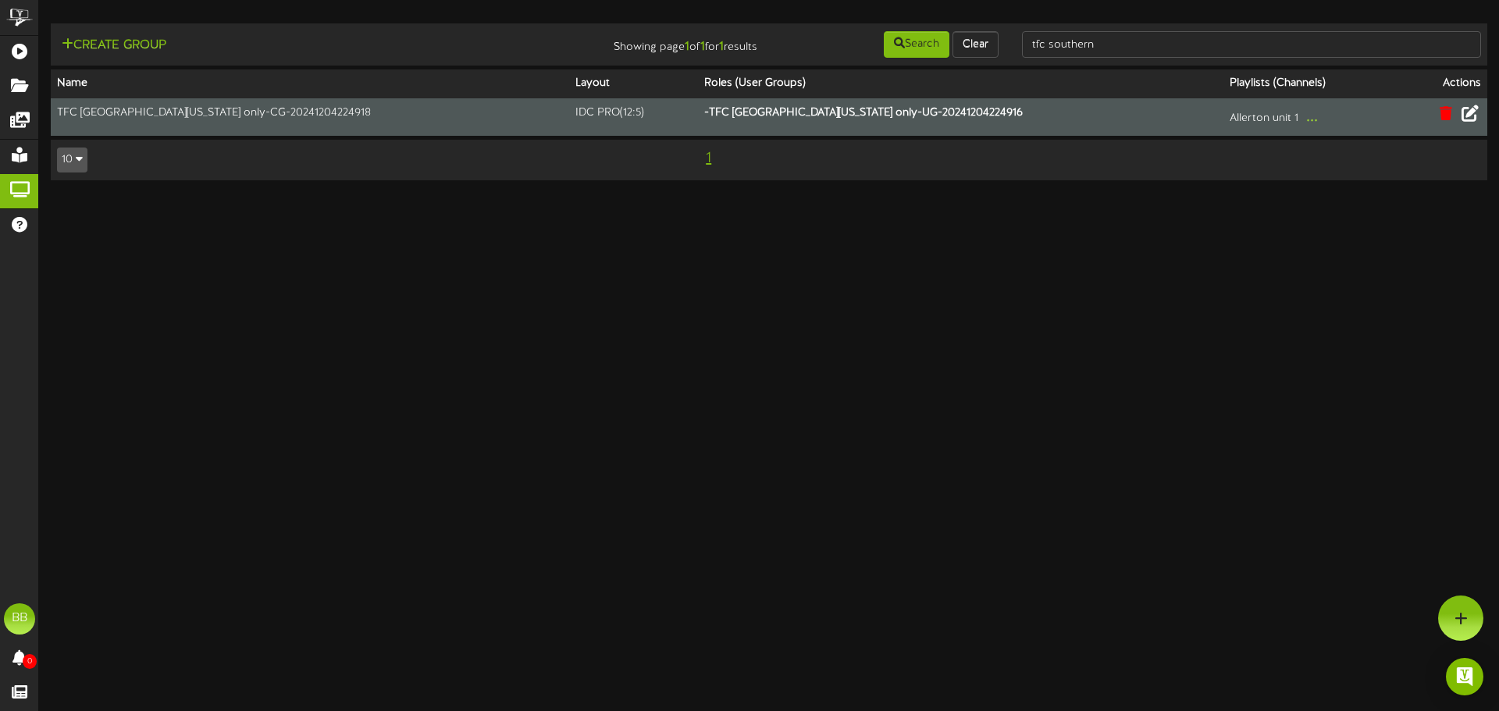
click at [1093, 196] on html "ChannelValet Playlists Folders Messages My Library Groups Help BB BPUSFoodTeam …" at bounding box center [749, 98] width 1499 height 196
click at [1469, 117] on icon at bounding box center [1470, 113] width 17 height 17
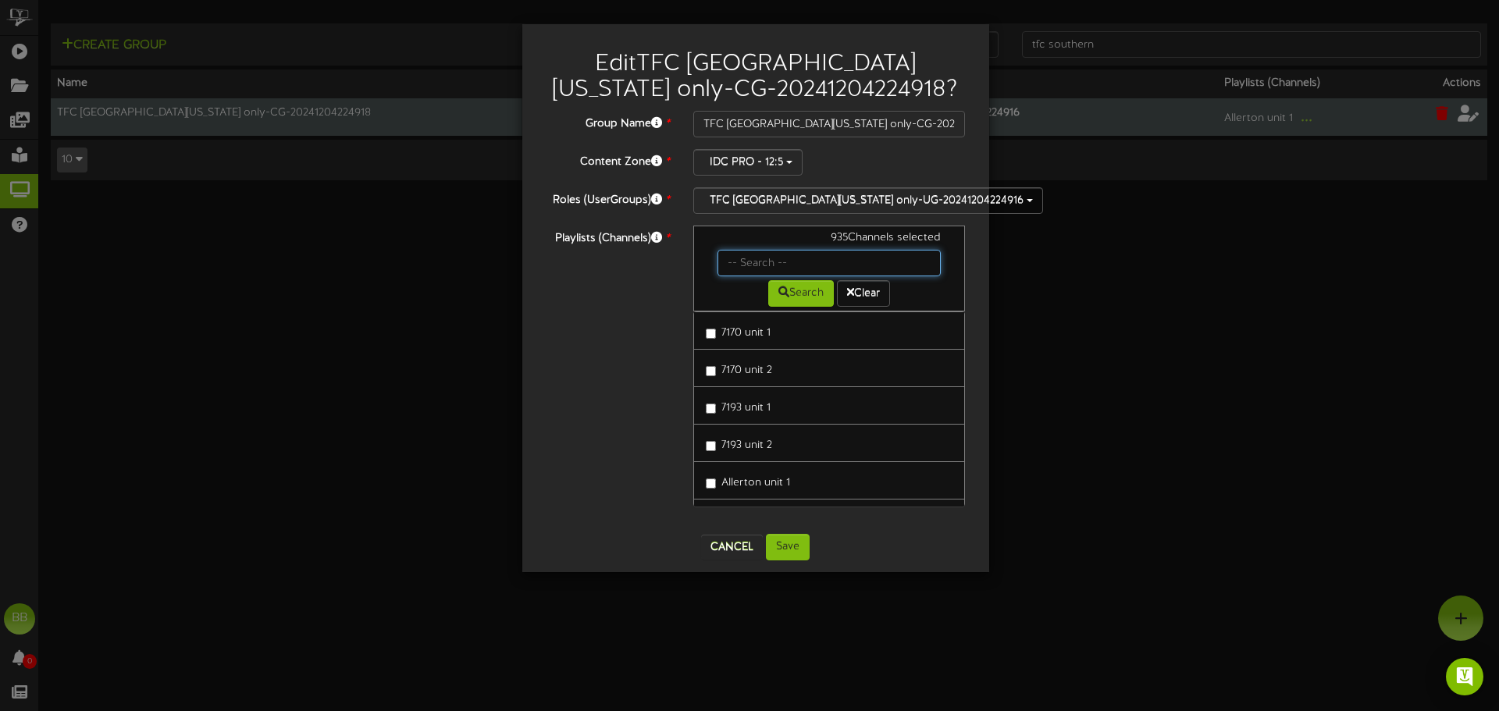
click at [881, 259] on input "text" at bounding box center [830, 263] width 224 height 27
type input "42192"
click at [798, 288] on button "Search" at bounding box center [801, 293] width 66 height 27
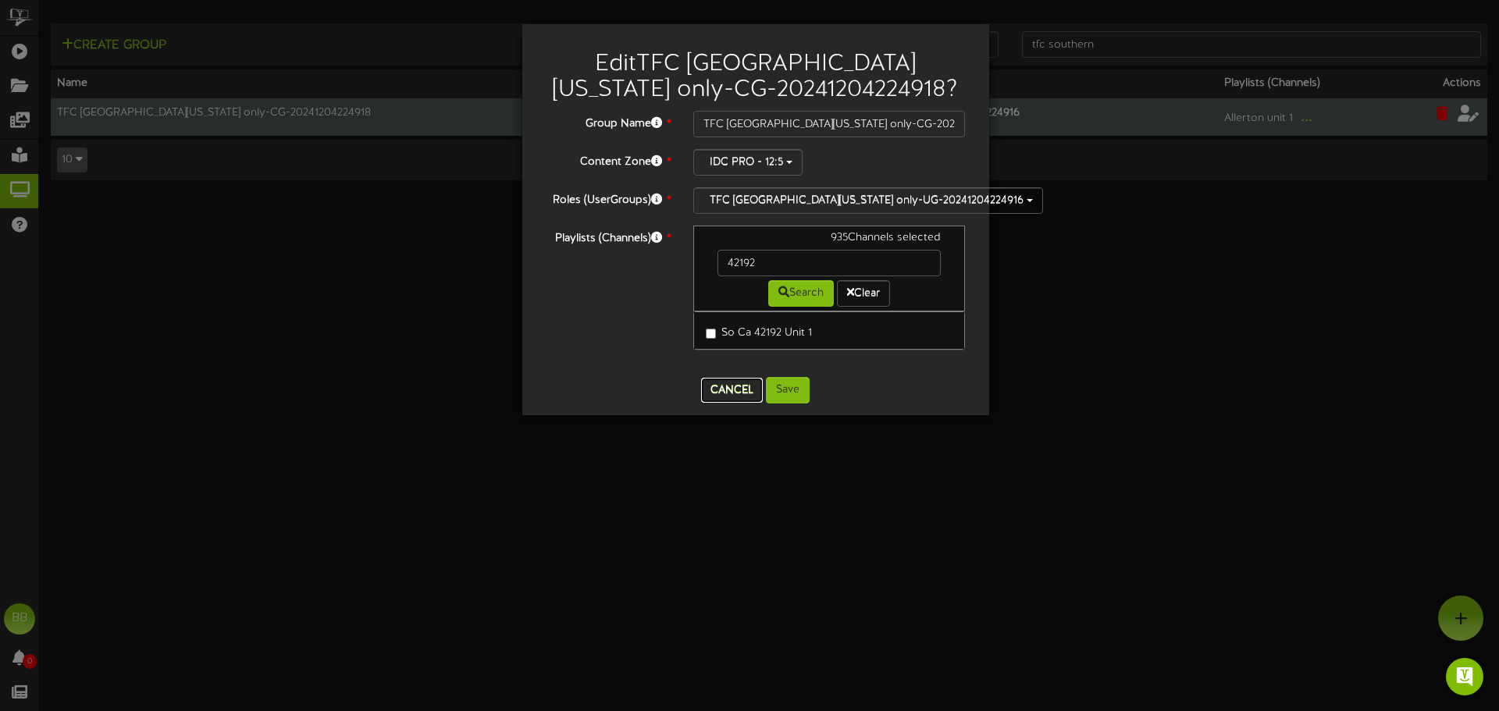
click at [735, 393] on button "Cancel" at bounding box center [732, 390] width 62 height 25
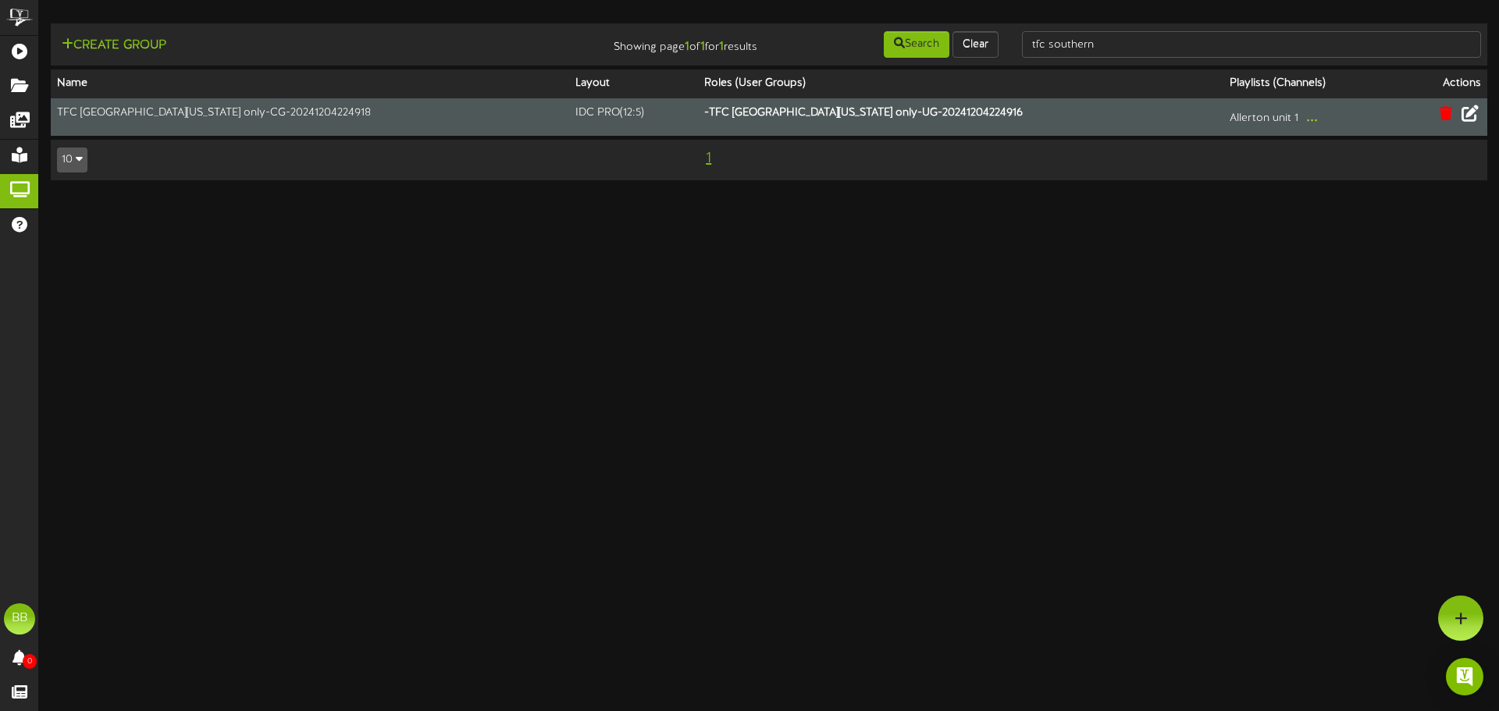
click at [882, 196] on html "ChannelValet Playlists Folders Messages My Library Groups Help BB BPUSFoodTeam …" at bounding box center [749, 98] width 1499 height 196
